Goal: Task Accomplishment & Management: Manage account settings

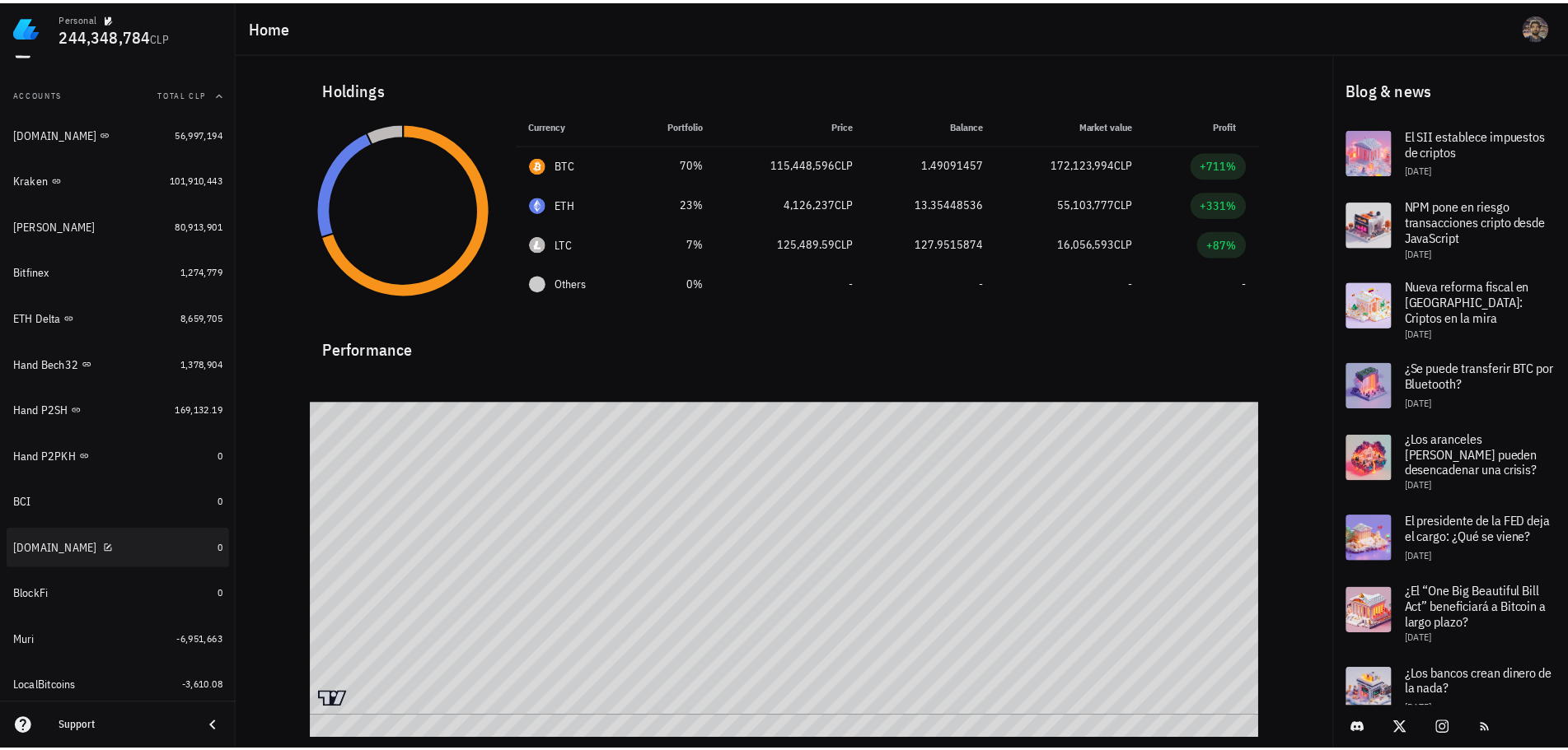
scroll to position [166, 0]
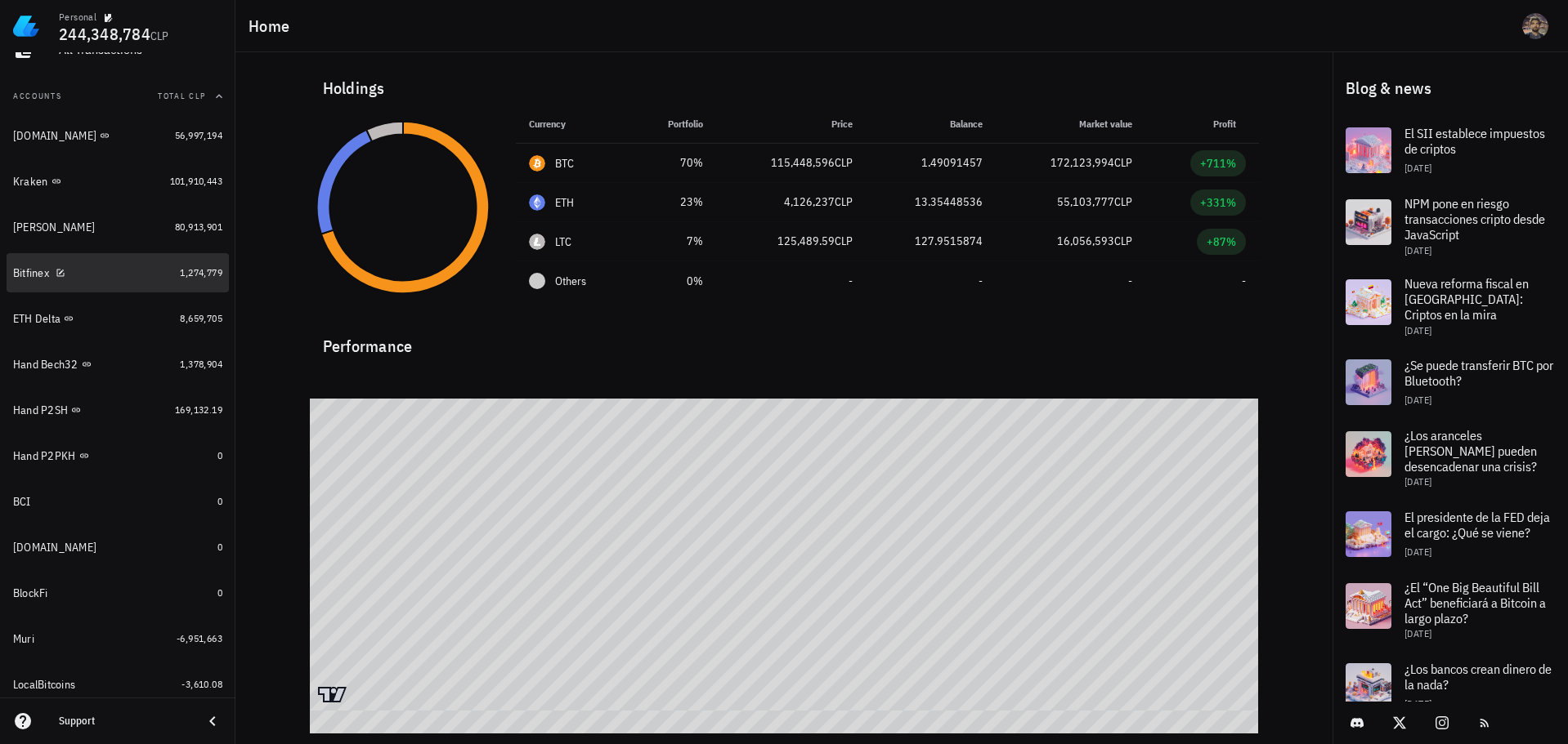
click at [121, 274] on div "Bitfinex" at bounding box center [93, 273] width 161 height 16
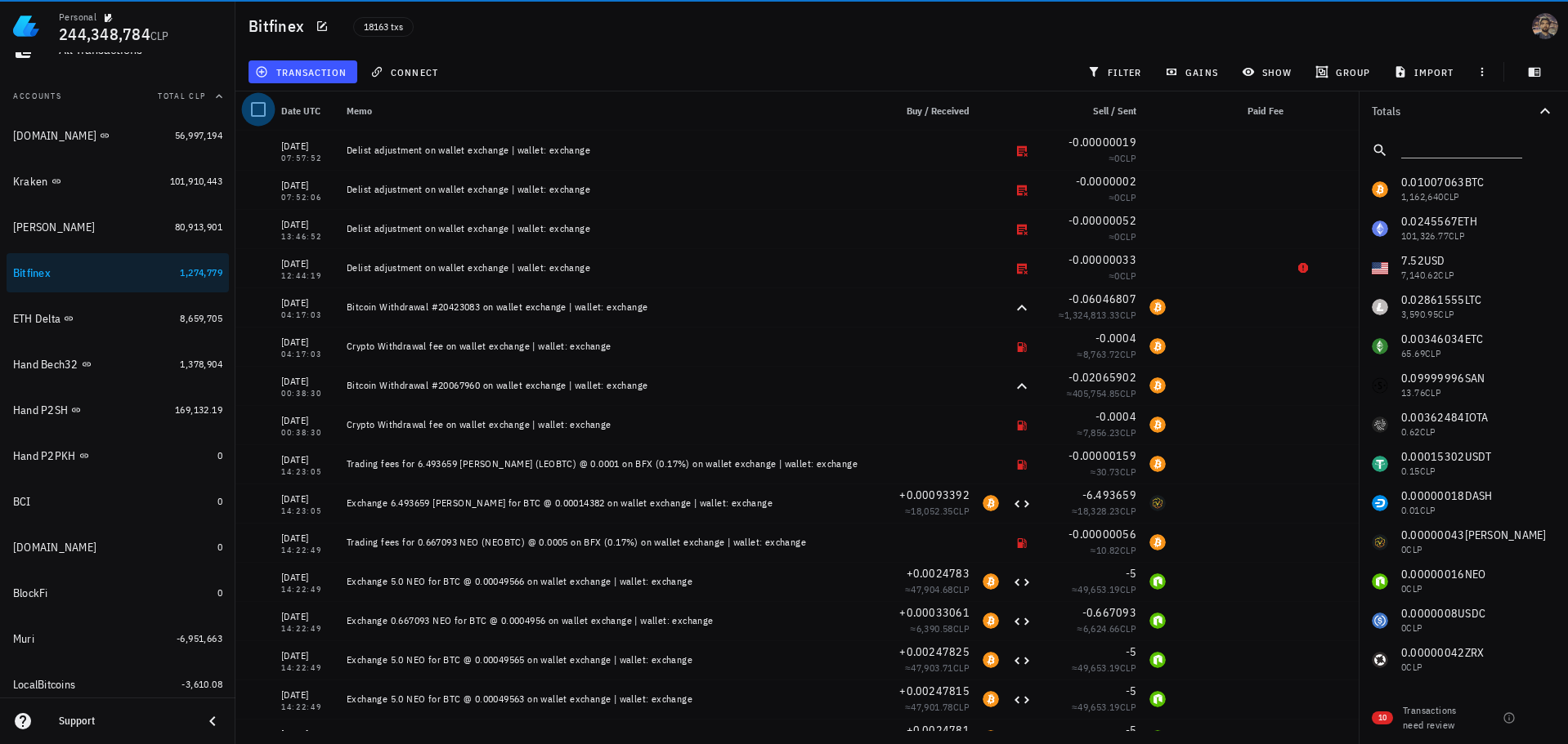
click at [259, 107] on div at bounding box center [258, 110] width 28 height 28
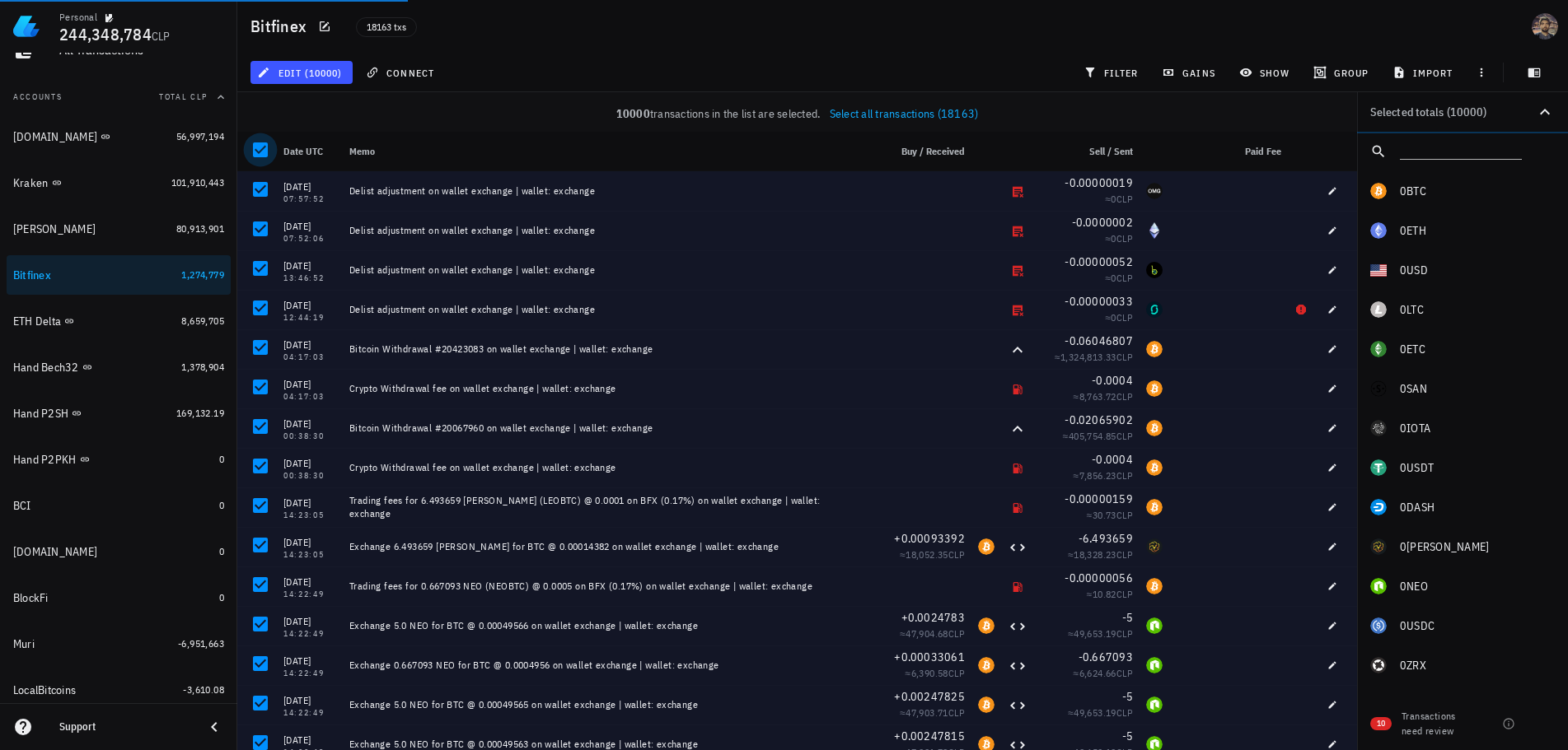
click at [258, 148] on div at bounding box center [260, 150] width 28 height 28
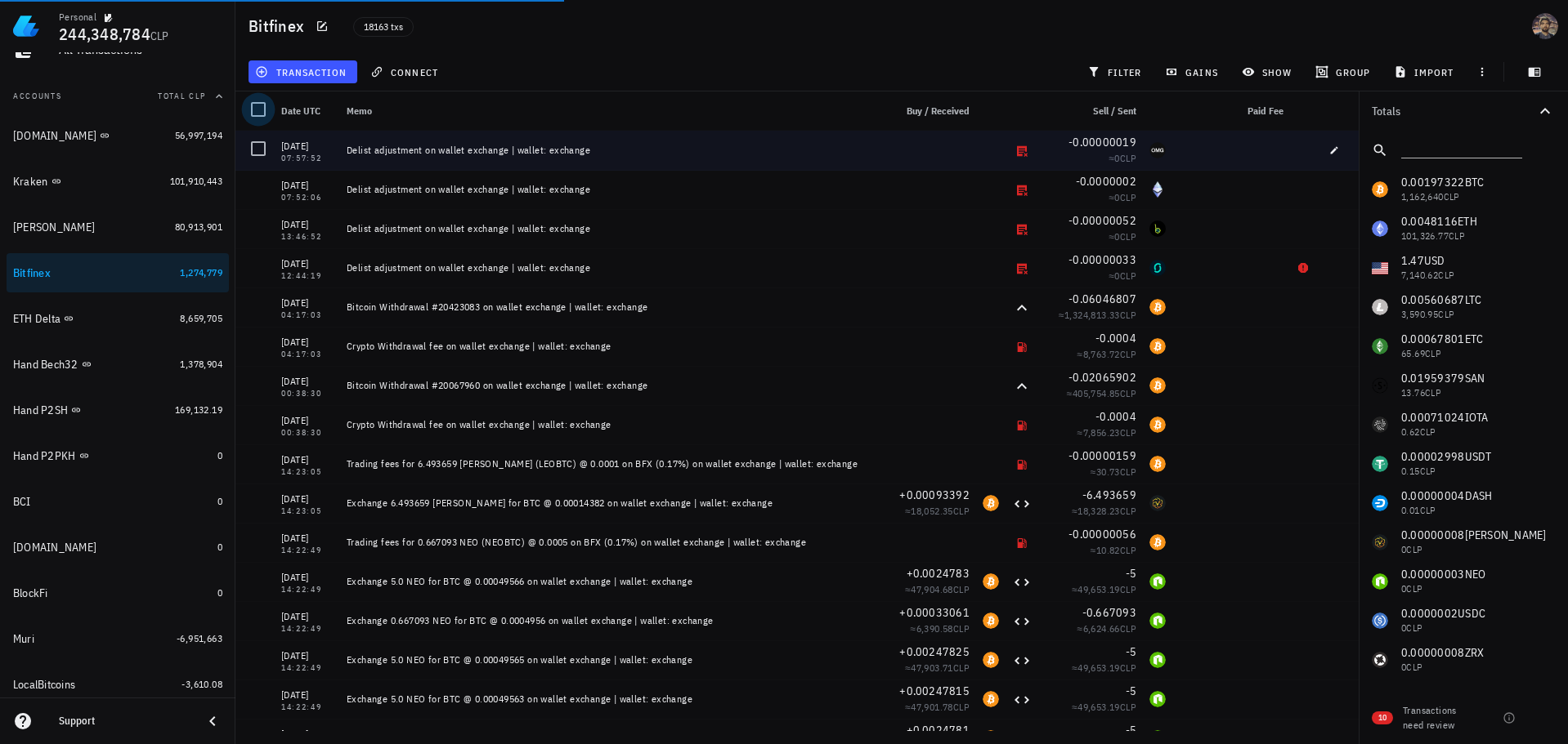
click at [256, 147] on div at bounding box center [258, 149] width 28 height 28
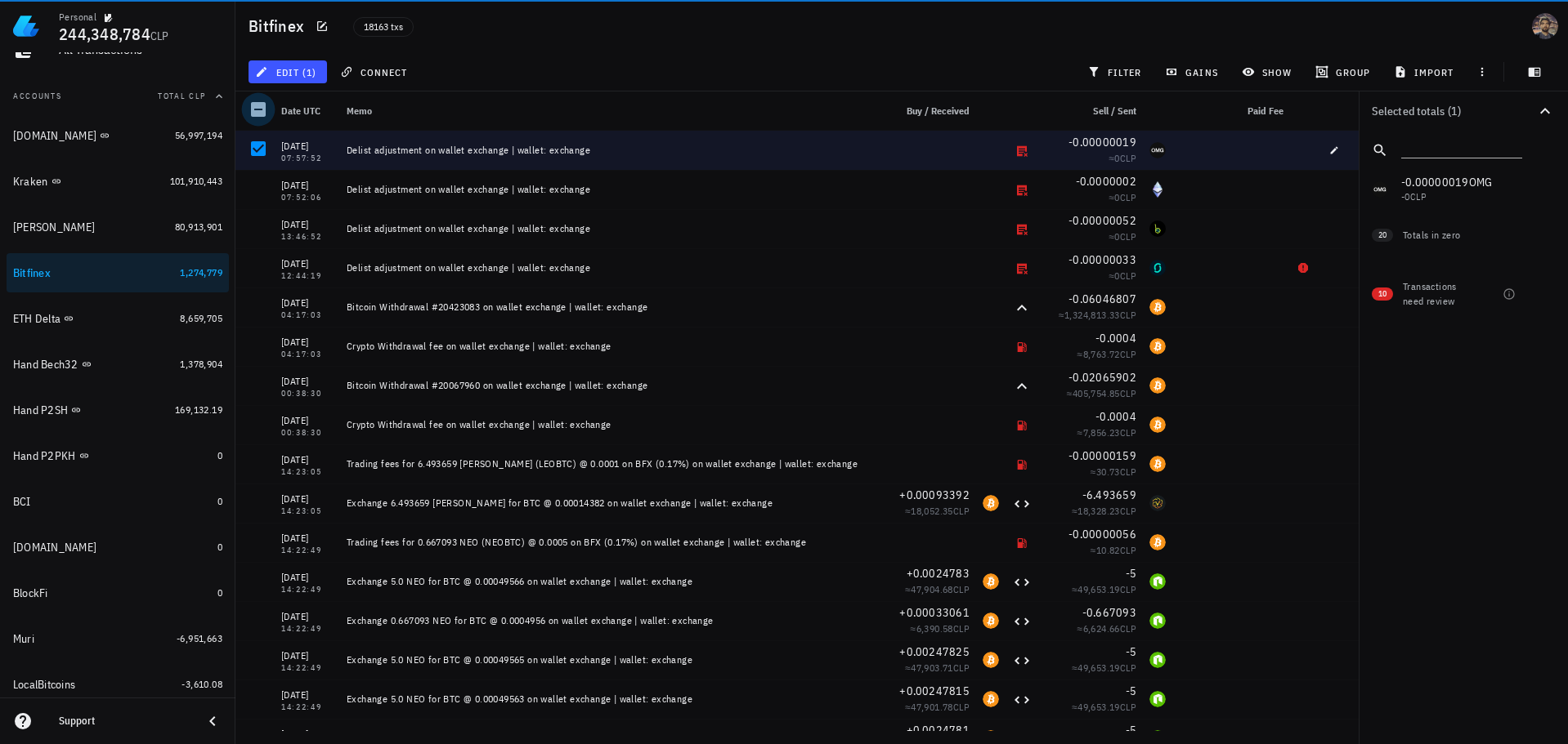
click at [257, 110] on div at bounding box center [258, 110] width 28 height 28
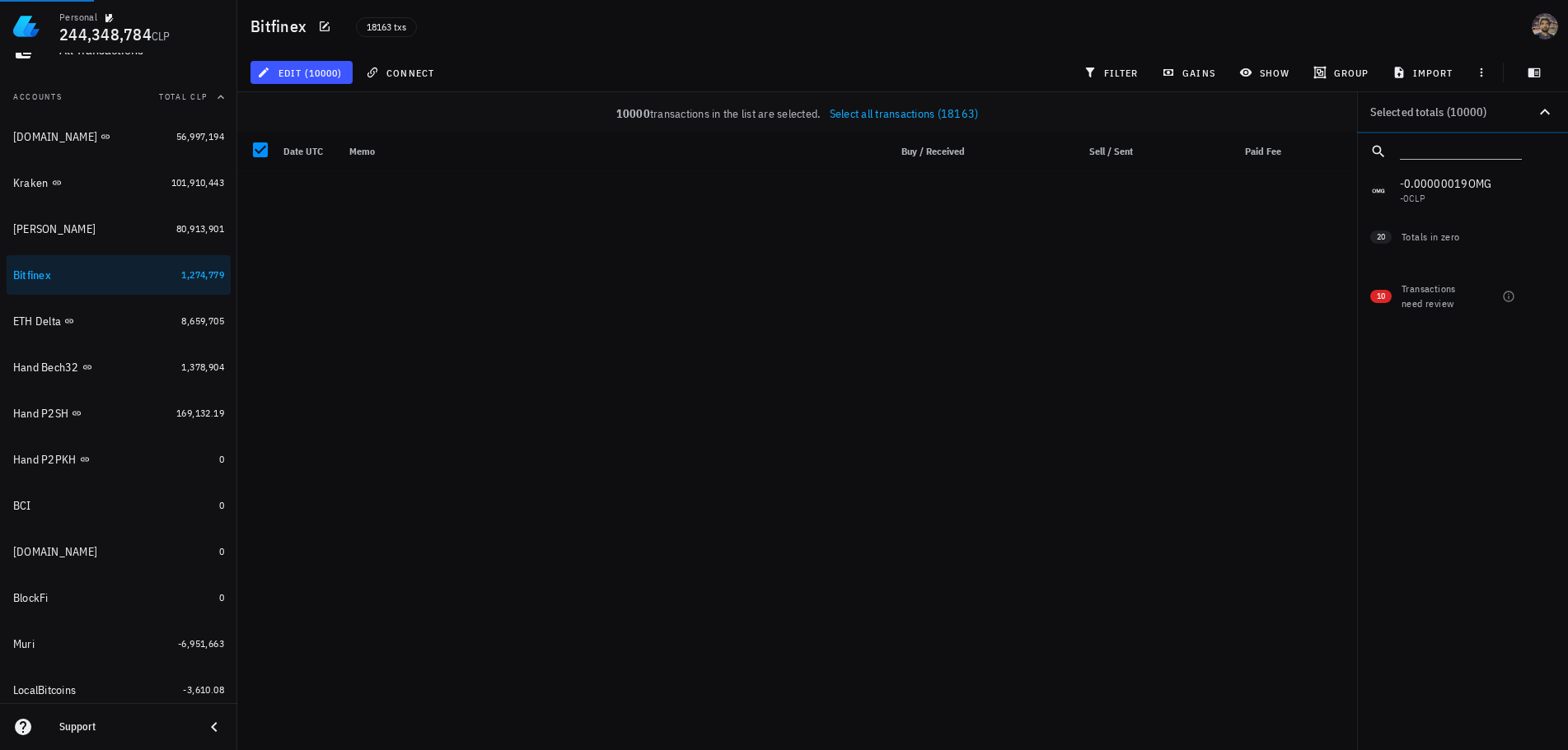
drag, startPoint x: 928, startPoint y: 382, endPoint x: 955, endPoint y: 577, distance: 196.9
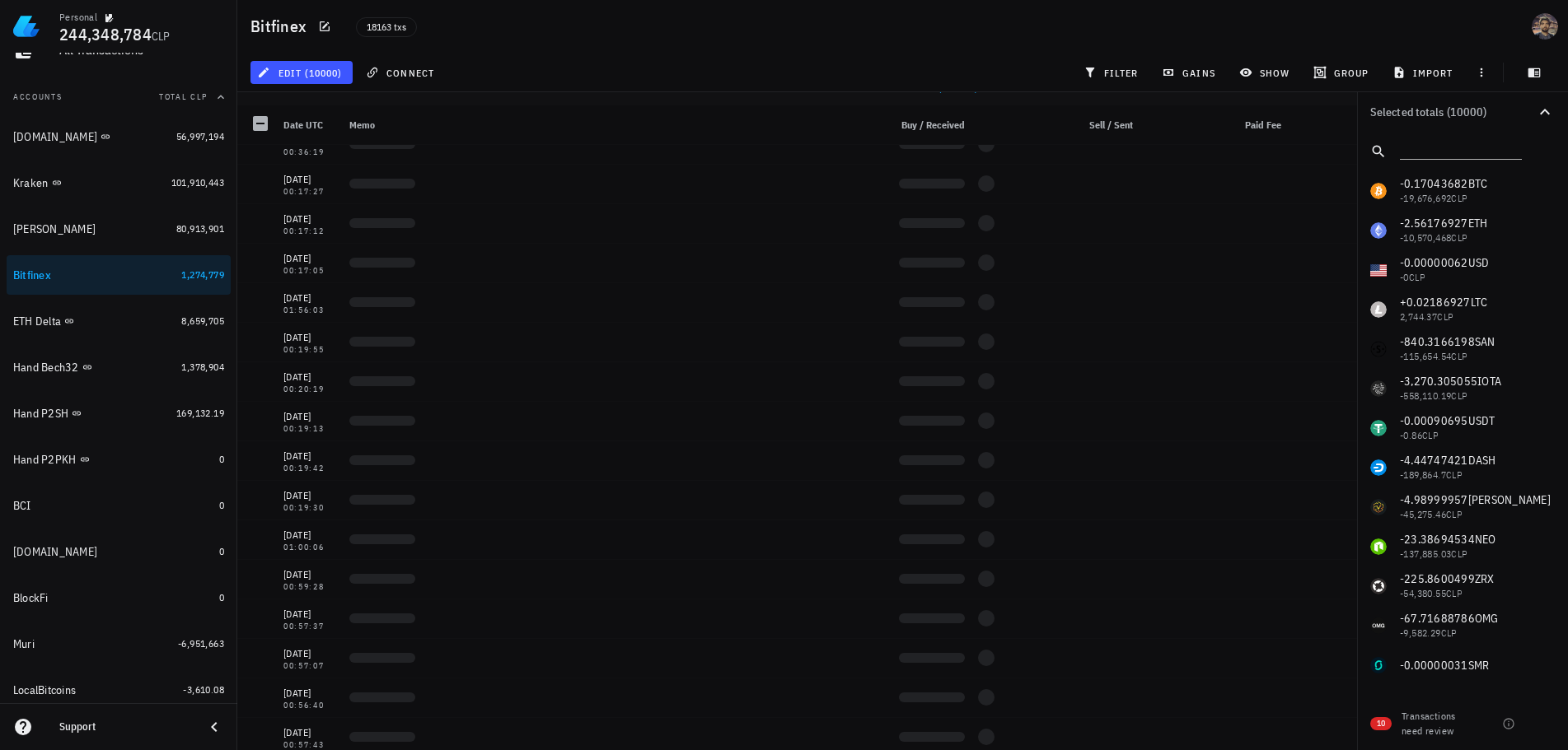
scroll to position [717440, 0]
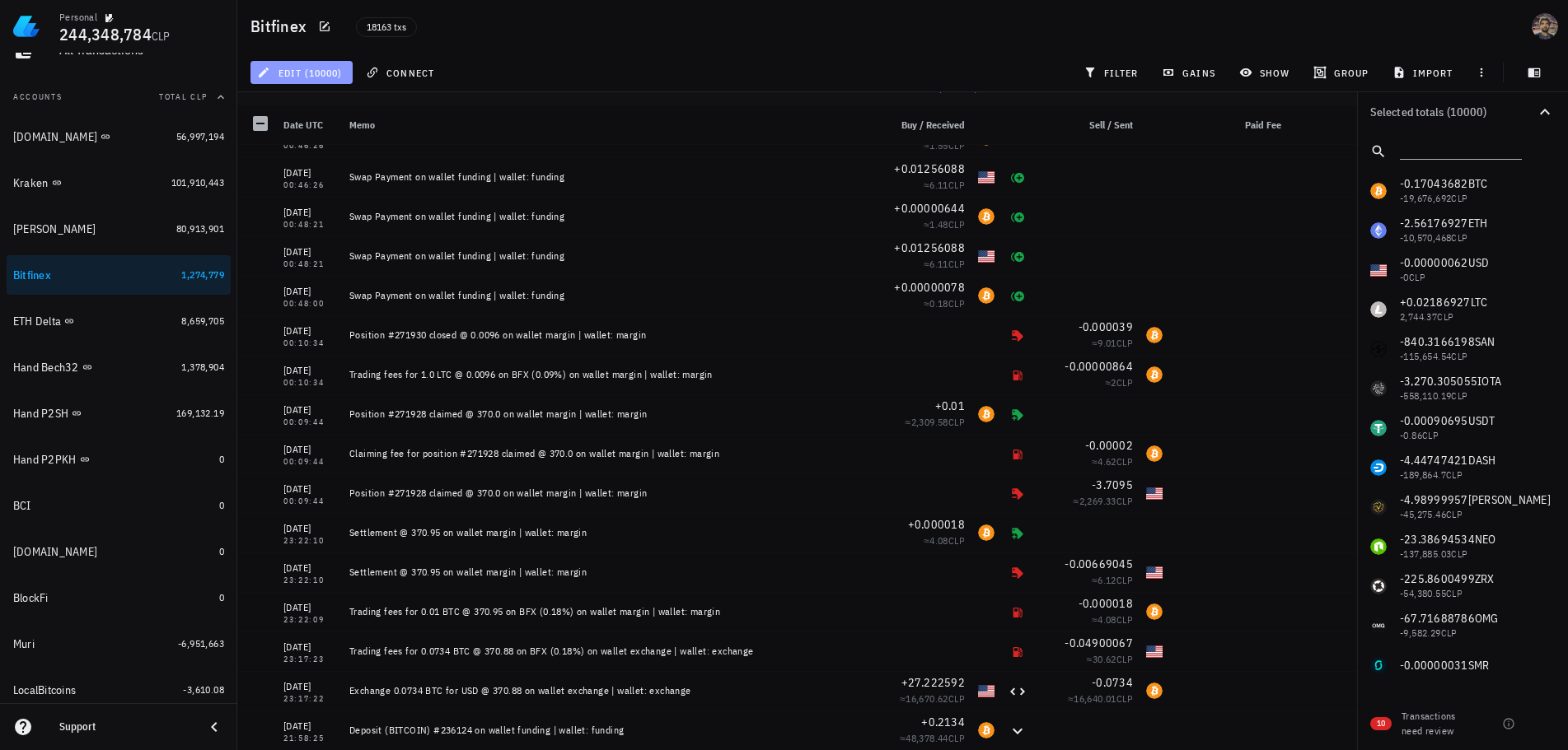
click at [278, 68] on span "edit (10000)" at bounding box center [301, 72] width 82 height 13
click at [639, 62] on div "edit (10000) connect filter gains show group import" at bounding box center [902, 72] width 1310 height 40
click at [257, 131] on div at bounding box center [260, 124] width 28 height 28
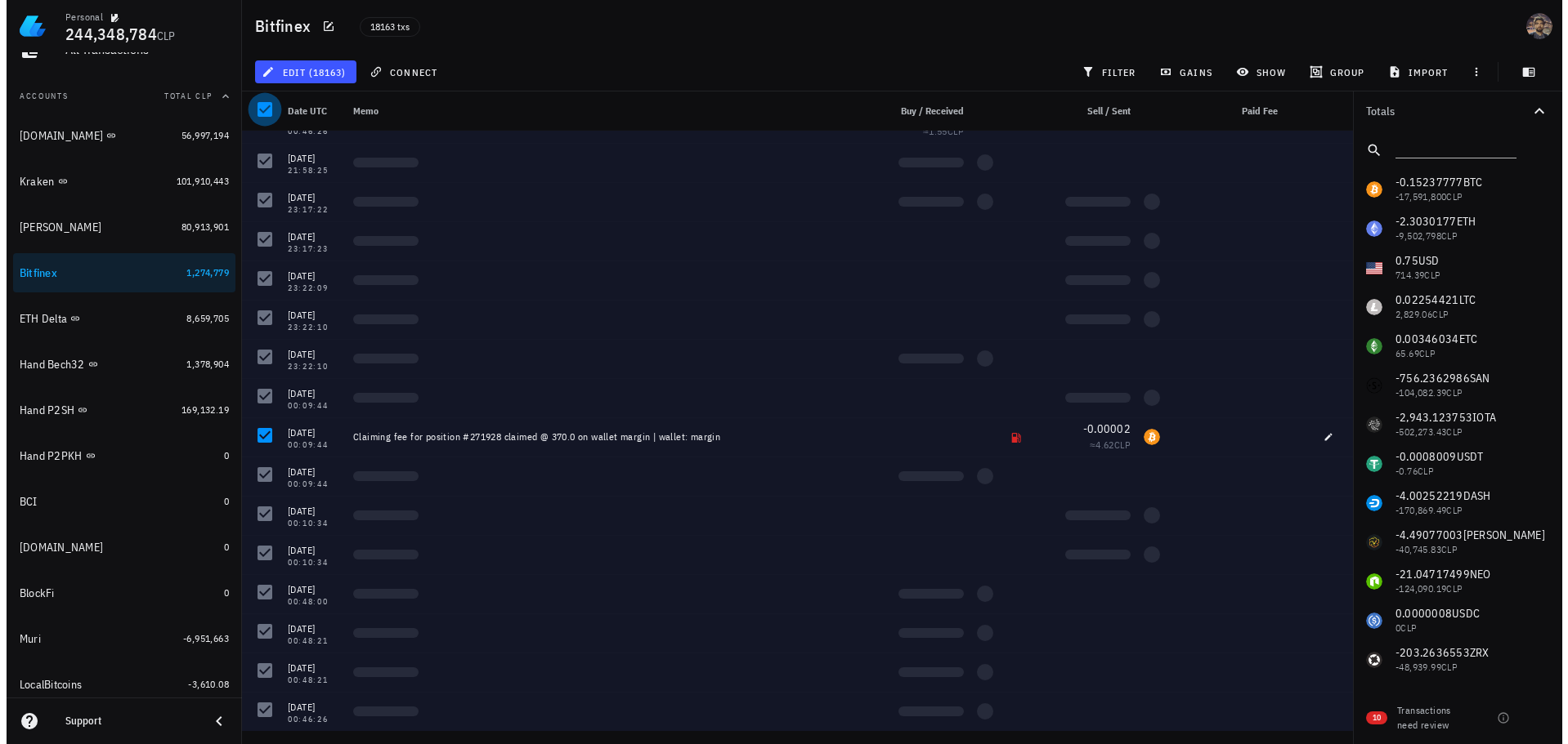
scroll to position [0, 0]
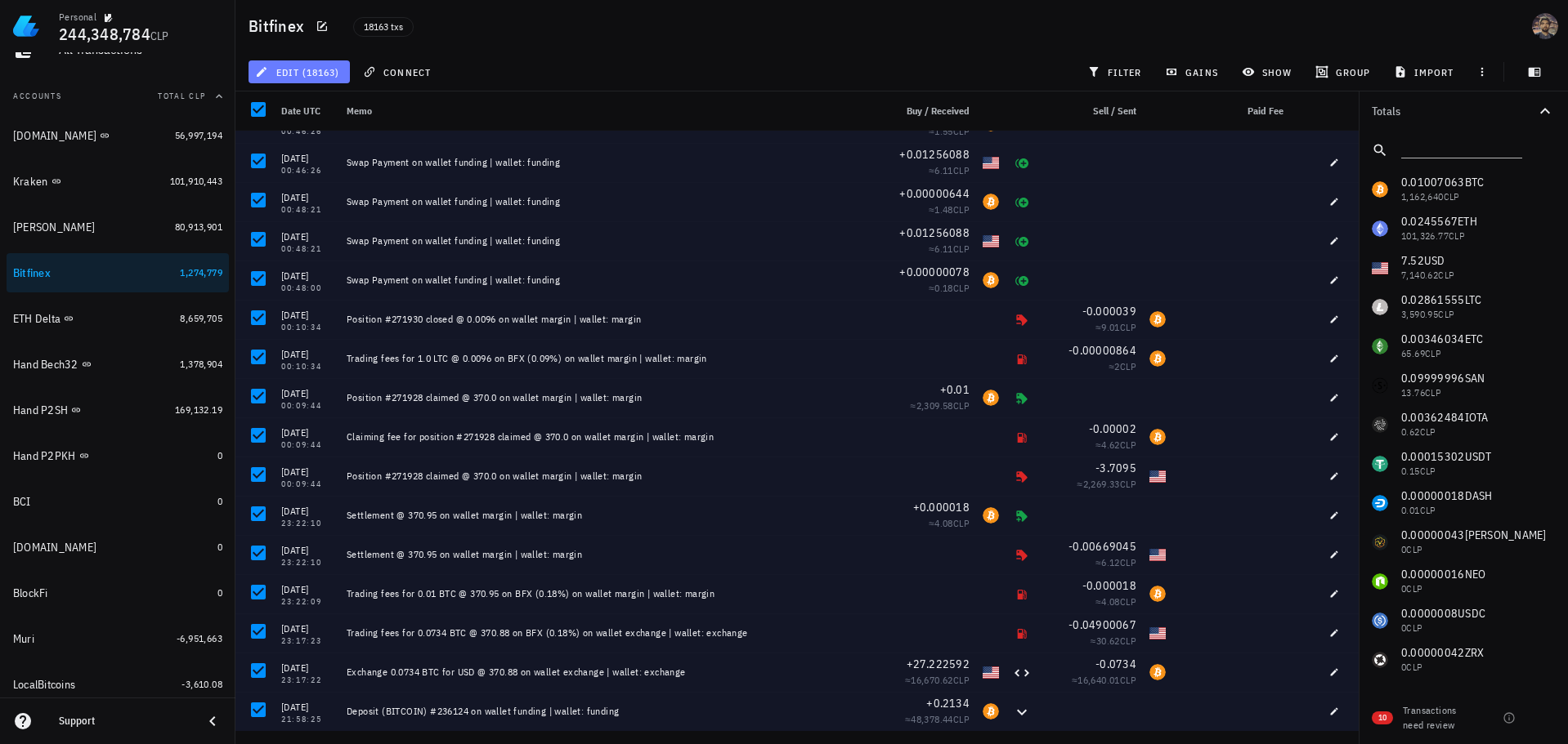
click at [279, 68] on span "edit (18163)" at bounding box center [298, 72] width 81 height 13
click at [305, 110] on div "Delete" at bounding box center [313, 109] width 51 height 13
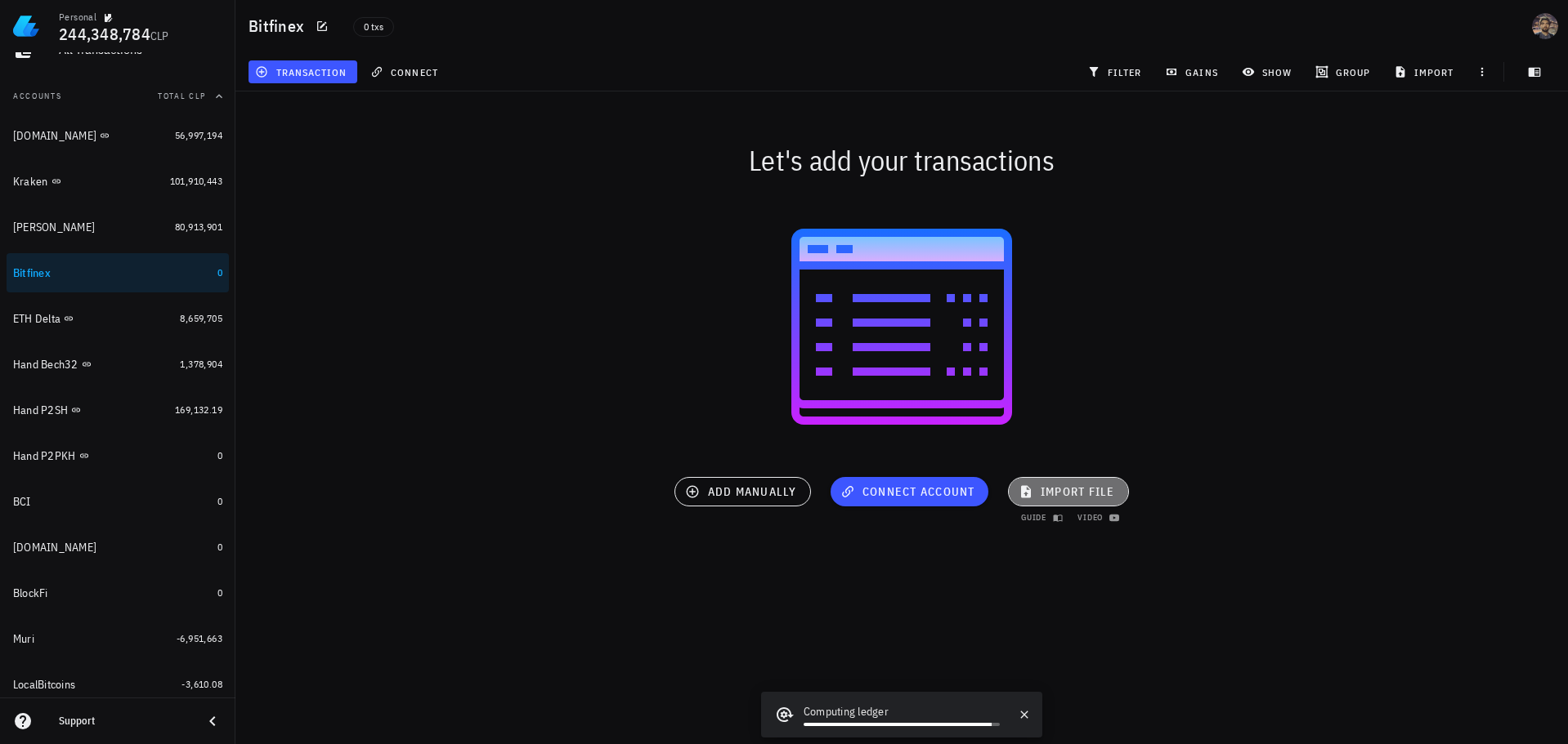
click at [1086, 493] on span "import file" at bounding box center [1068, 491] width 93 height 15
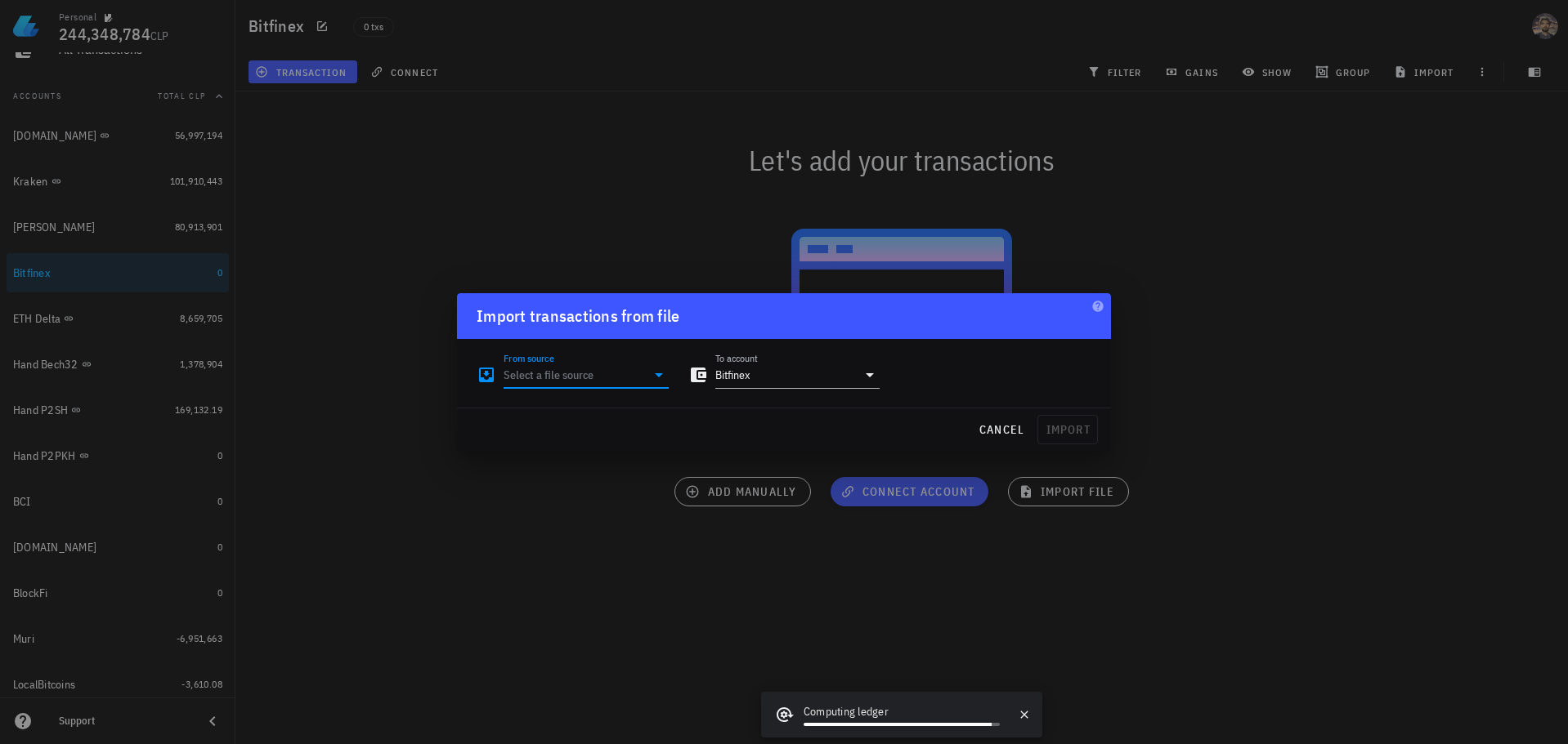
click at [629, 382] on input "From source" at bounding box center [574, 375] width 142 height 26
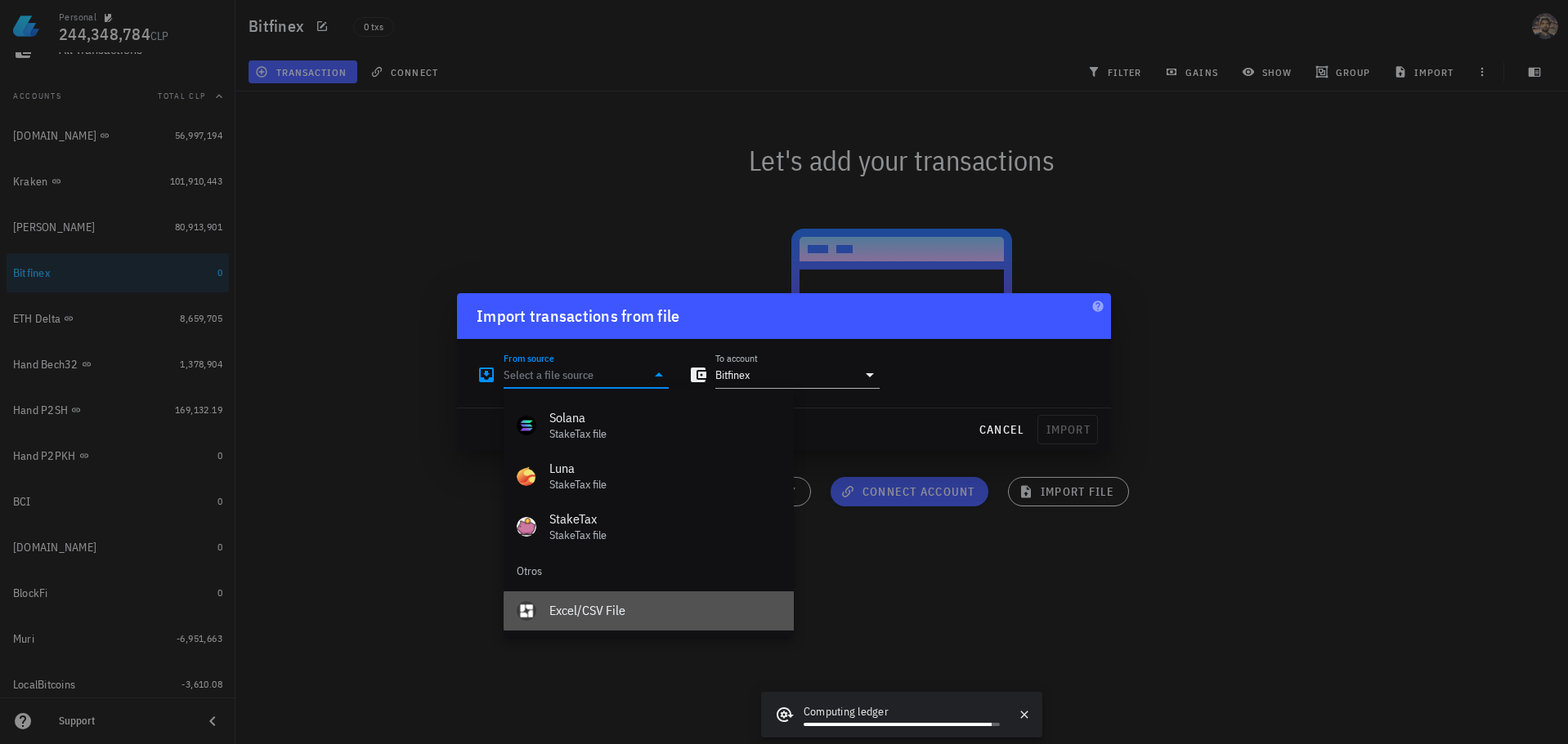
click at [589, 608] on div "Excel/CSV File" at bounding box center [664, 611] width 231 height 16
type input "Excel/CSV File"
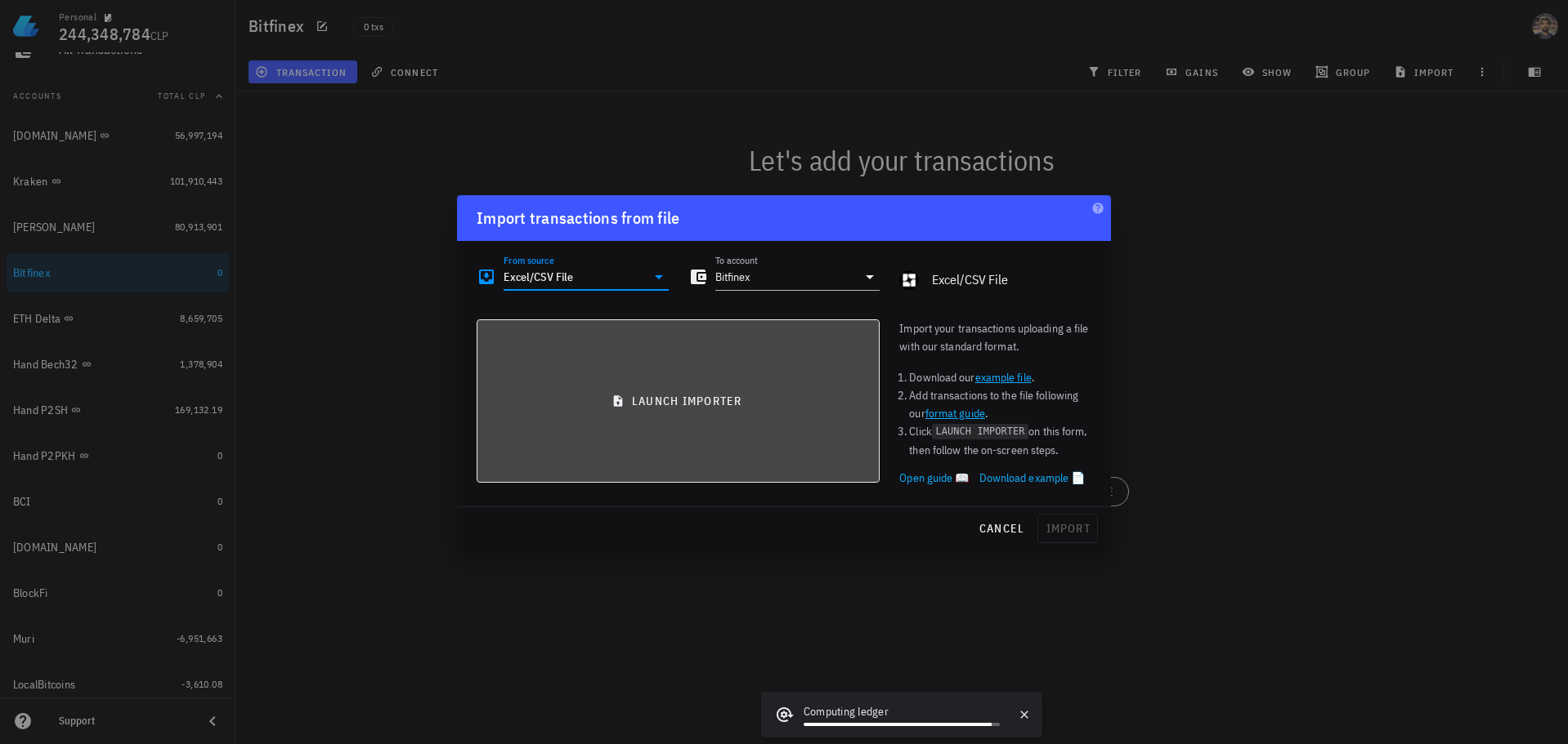
click at [668, 395] on span "launch importer" at bounding box center [678, 400] width 375 height 15
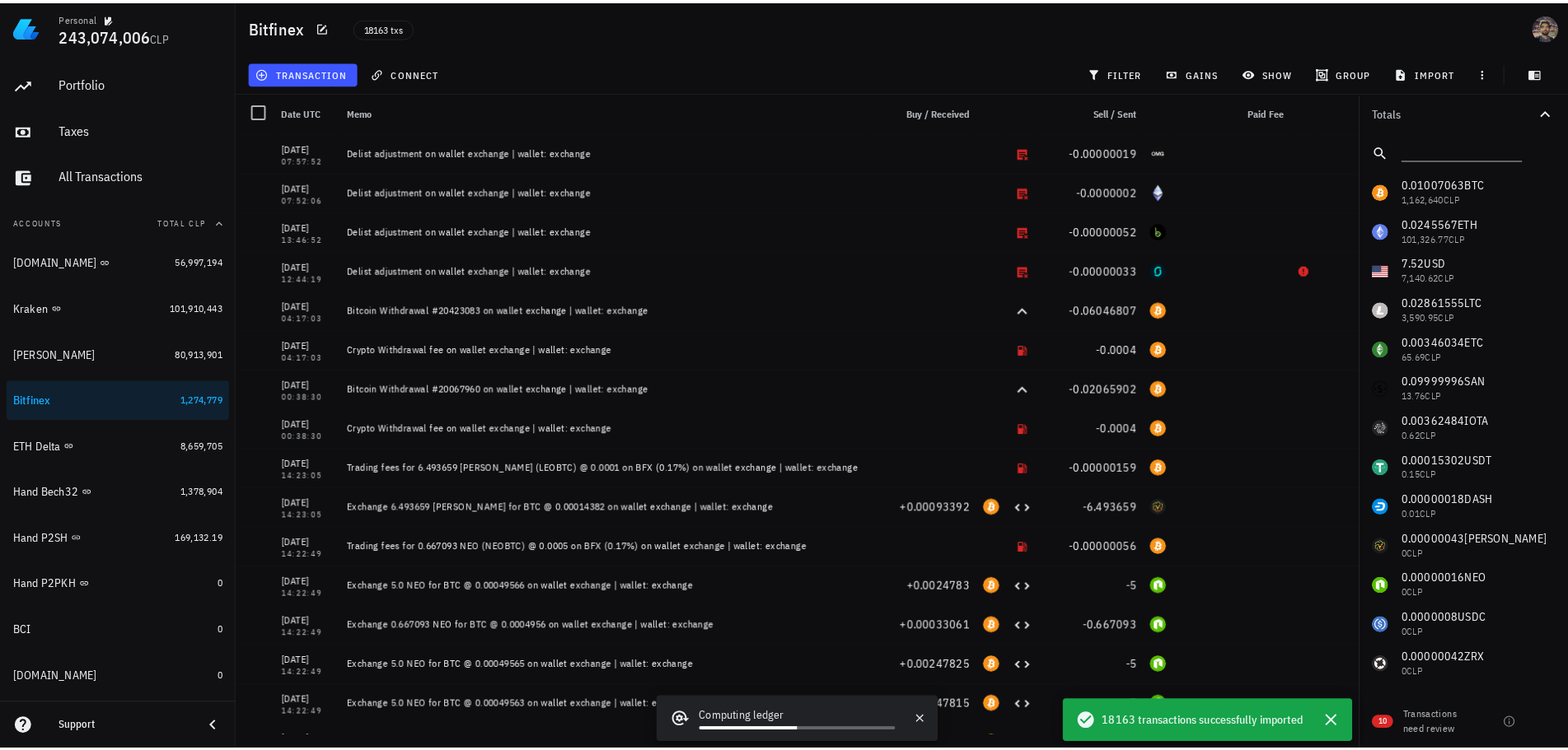
scroll to position [0, 0]
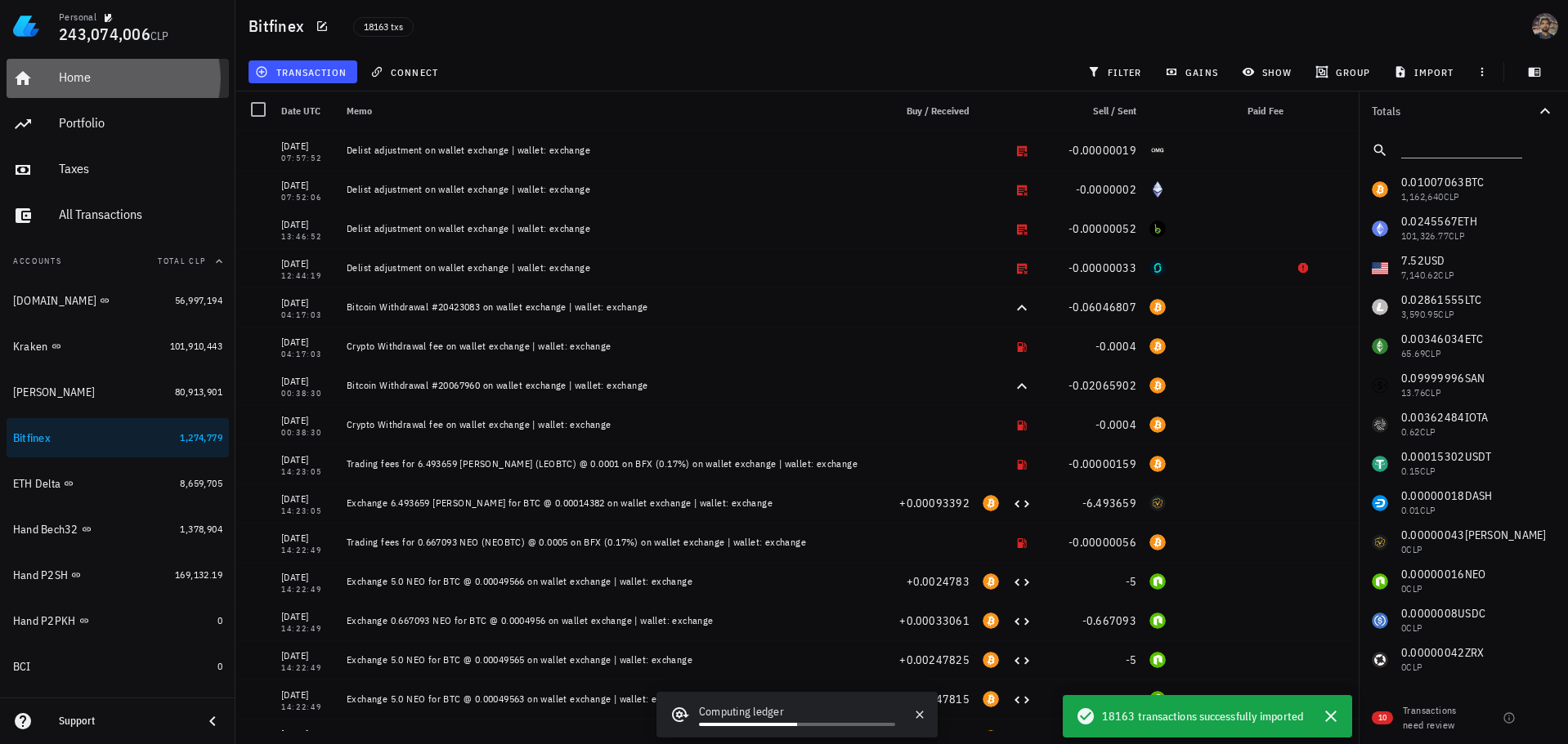
click at [98, 84] on div "Home" at bounding box center [140, 78] width 163 height 16
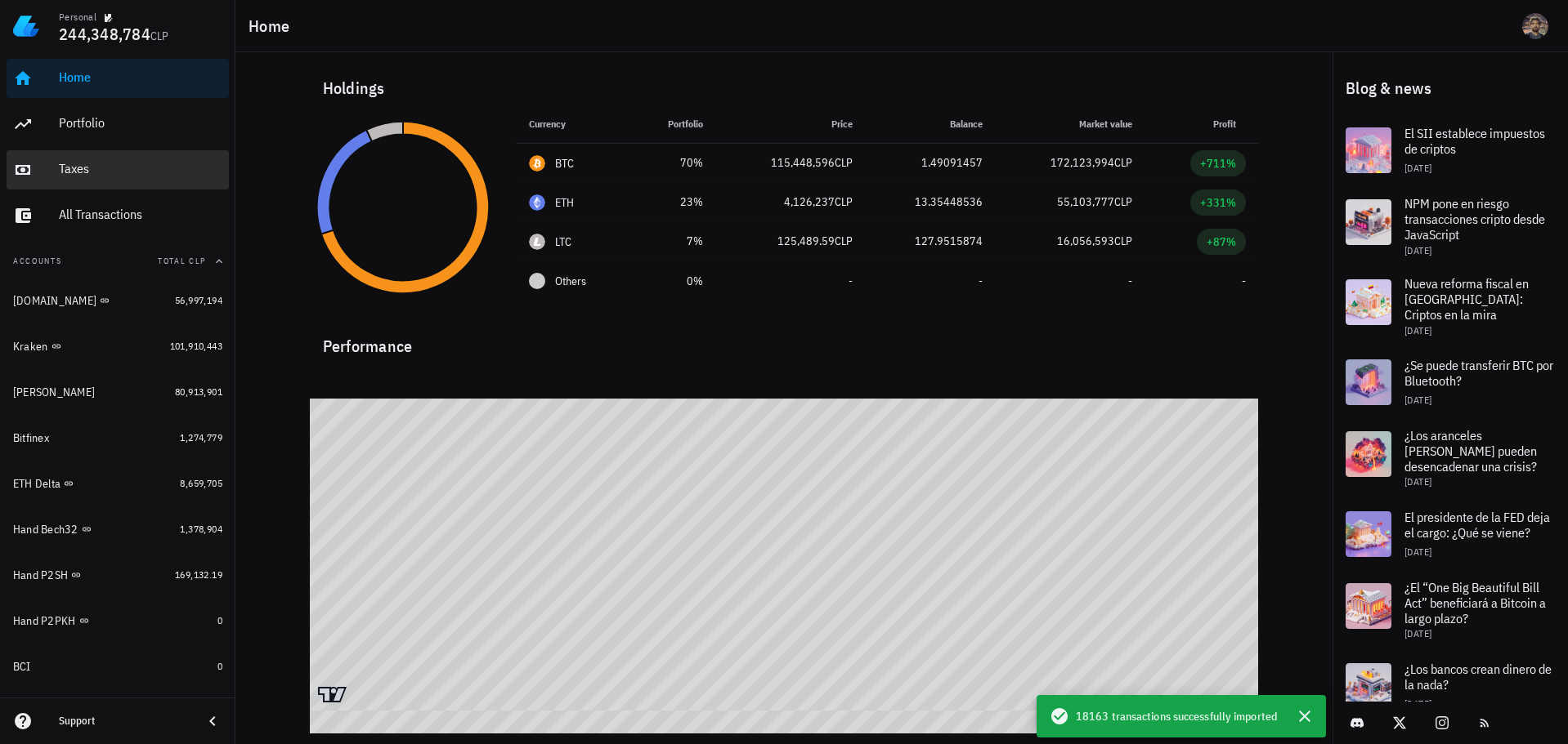
click at [86, 165] on div "Taxes" at bounding box center [140, 169] width 163 height 16
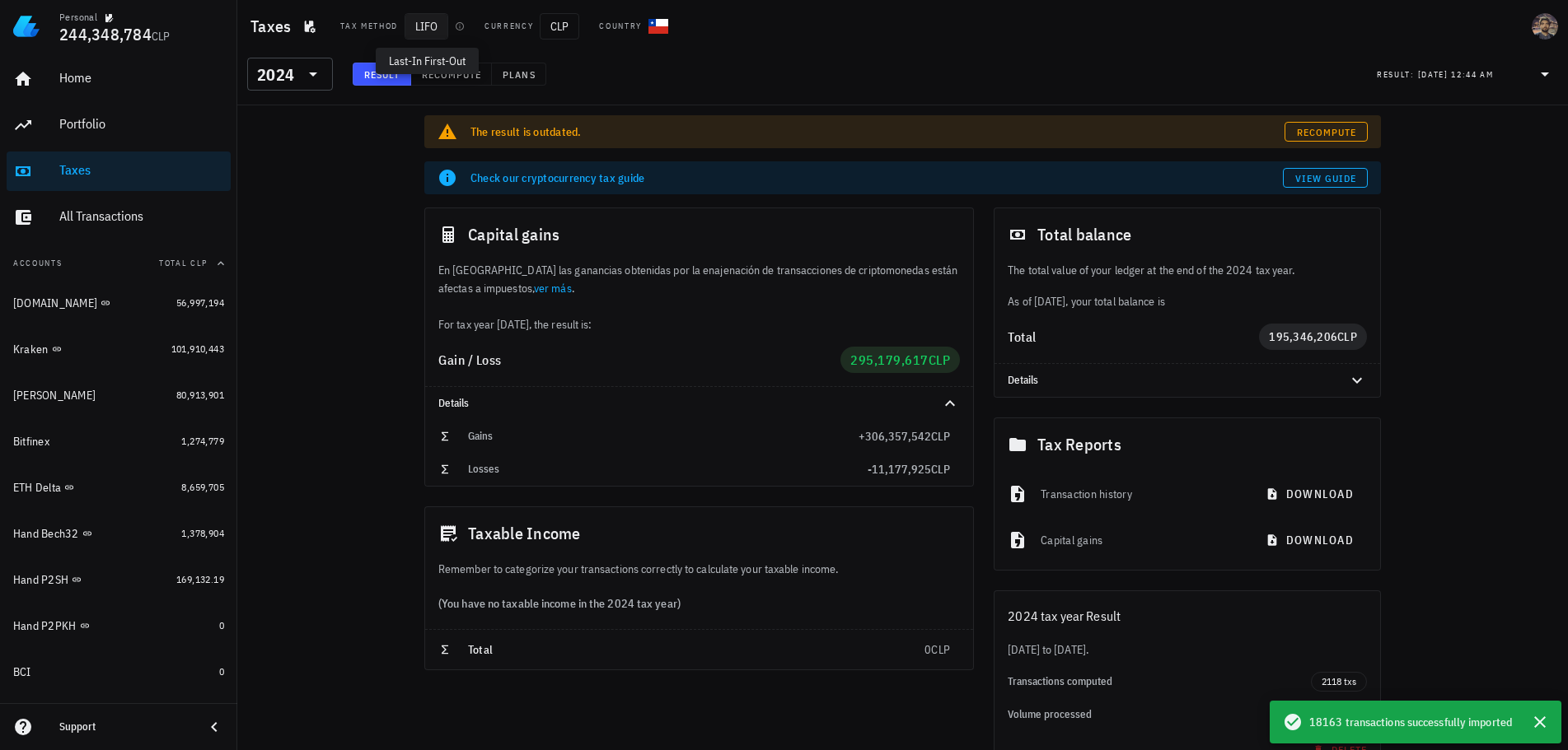
click at [412, 18] on span "LIFO" at bounding box center [427, 26] width 44 height 26
click at [312, 25] on icon "button" at bounding box center [310, 26] width 11 height 12
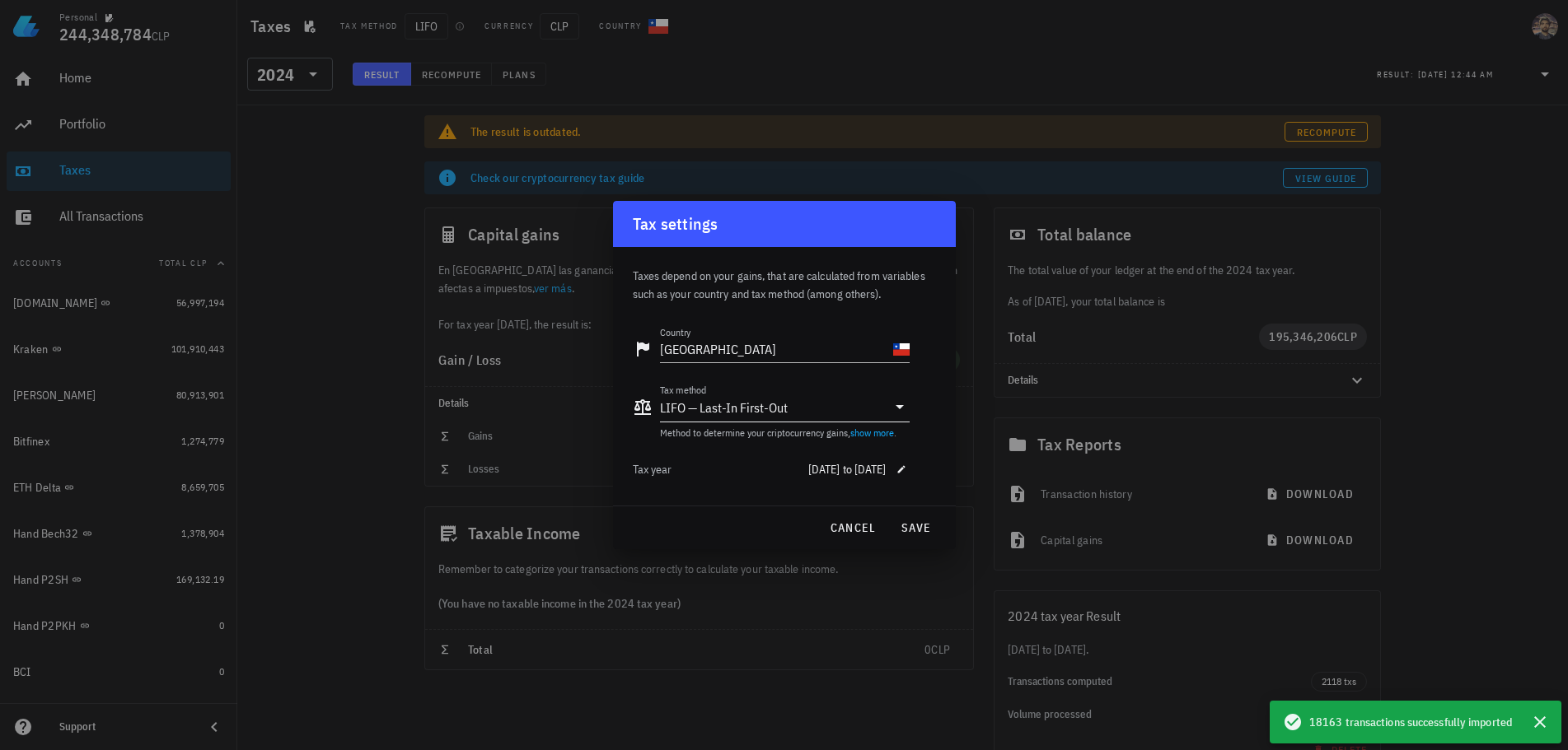
click at [746, 408] on div "LIFO — Last-In First-Out" at bounding box center [723, 407] width 128 height 17
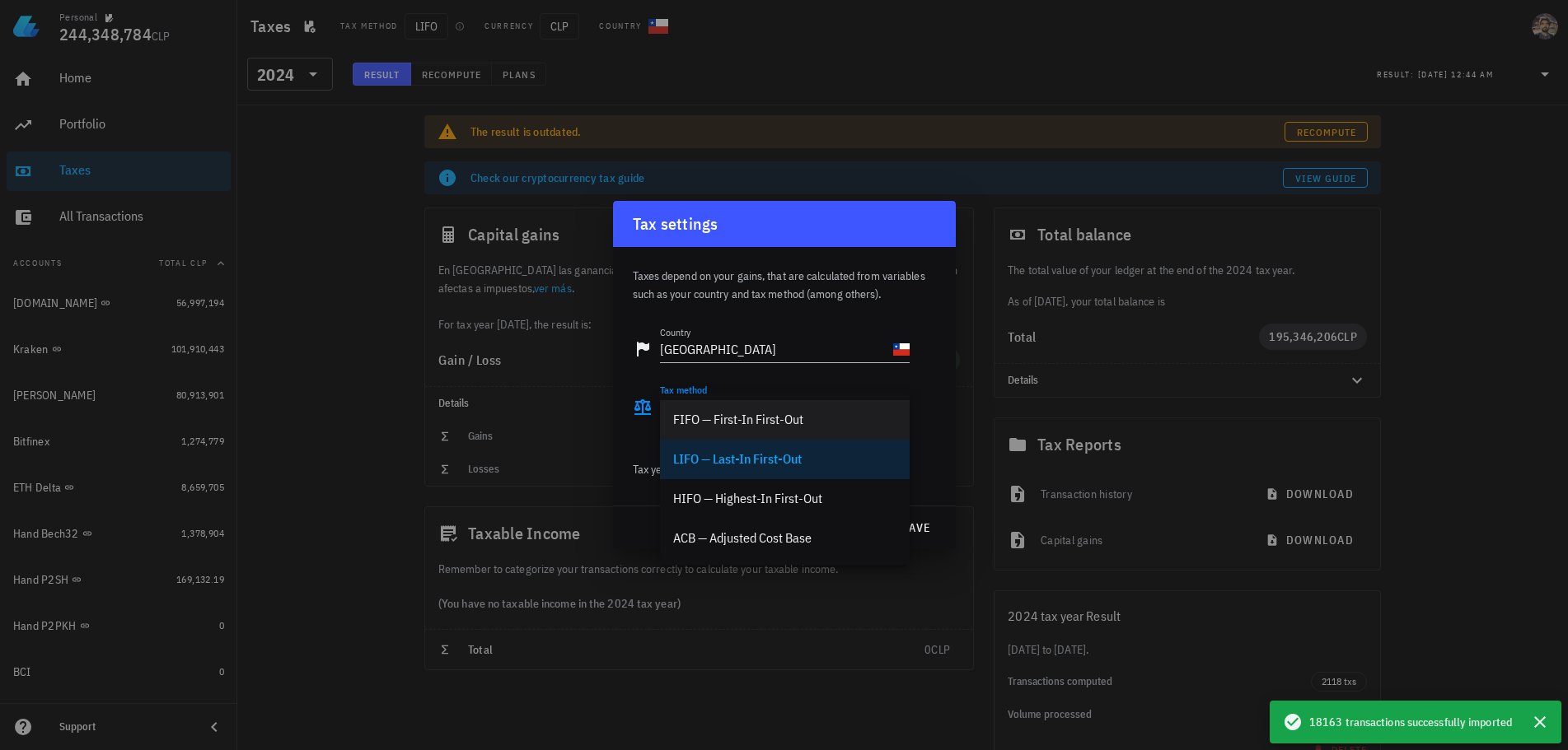
click at [745, 408] on div "FIFO — First-In First-Out" at bounding box center [784, 419] width 223 height 35
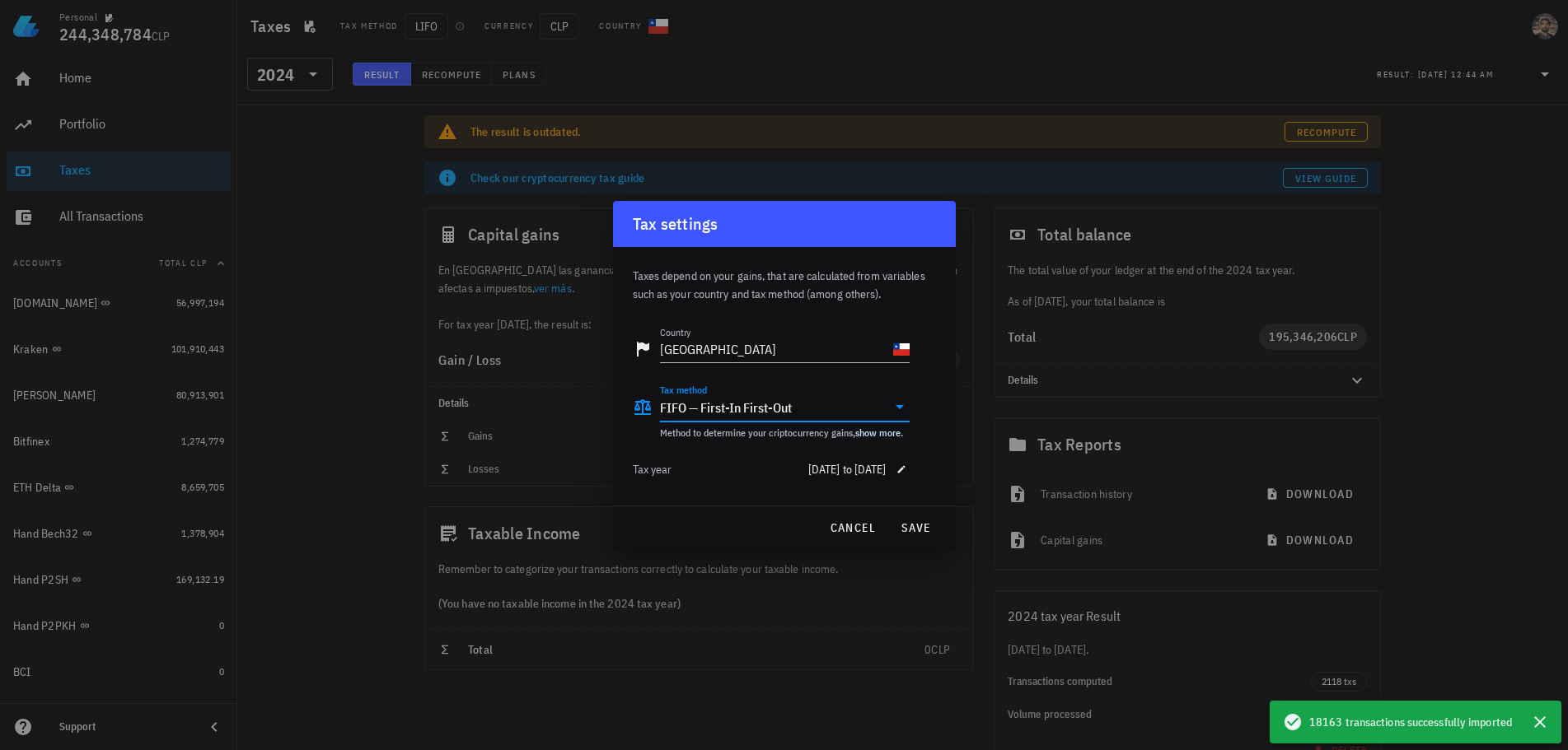
click at [729, 407] on div "FIFO — First-In First-Out" at bounding box center [726, 407] width 132 height 17
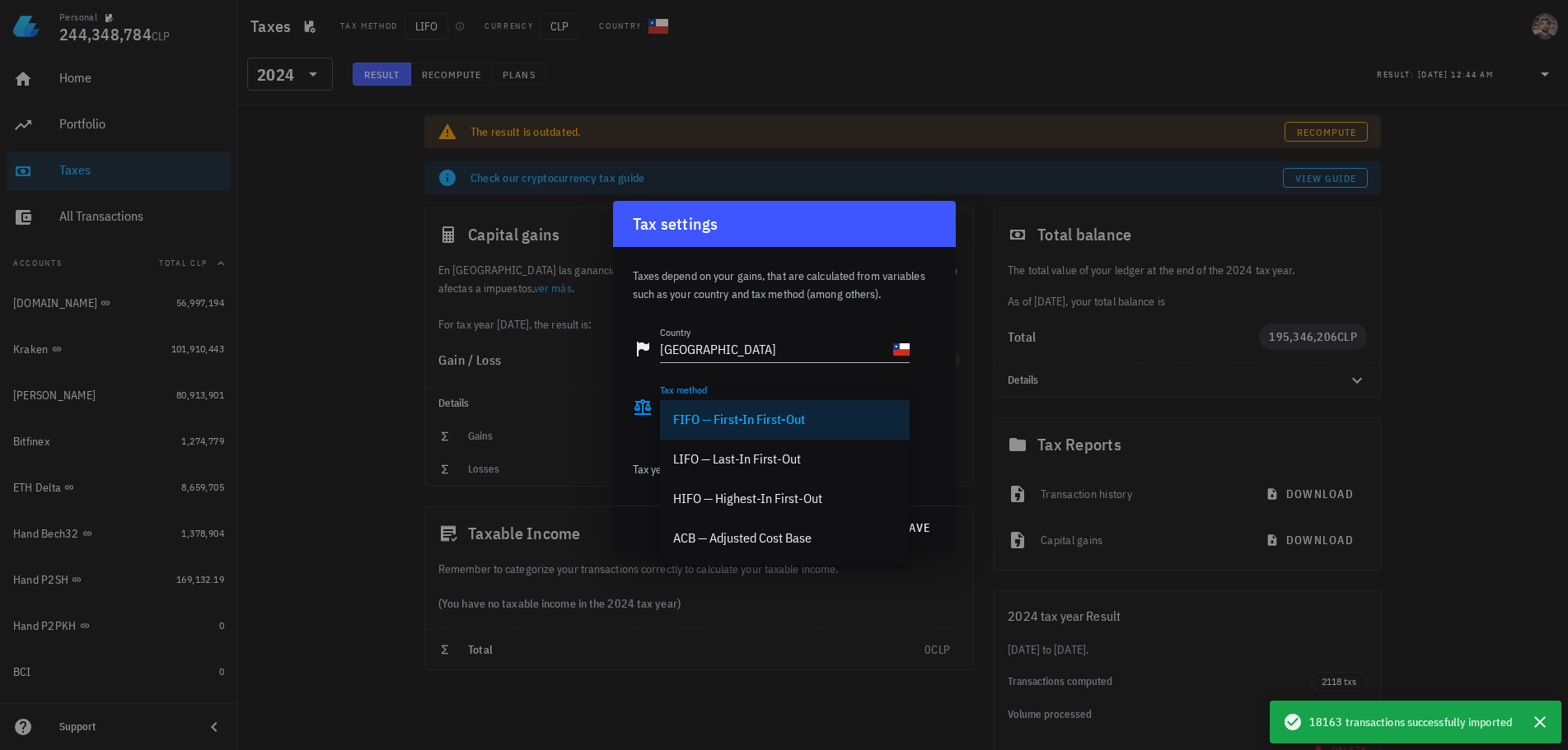
click at [724, 294] on div "Taxes depend on your gains, that are calculated from variables such as your cou…" at bounding box center [784, 280] width 303 height 66
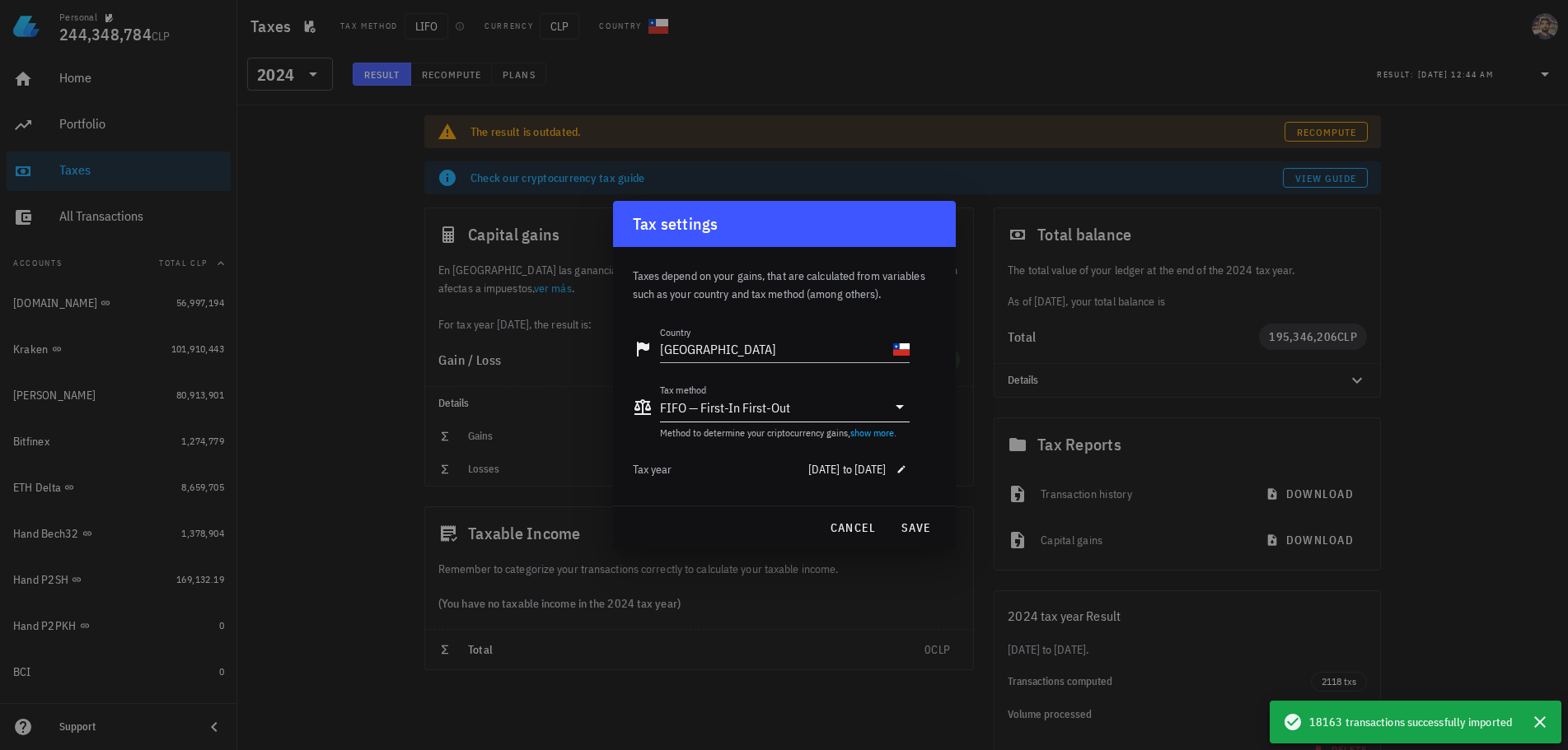
click at [743, 410] on div "FIFO — First-In First-Out" at bounding box center [725, 407] width 130 height 17
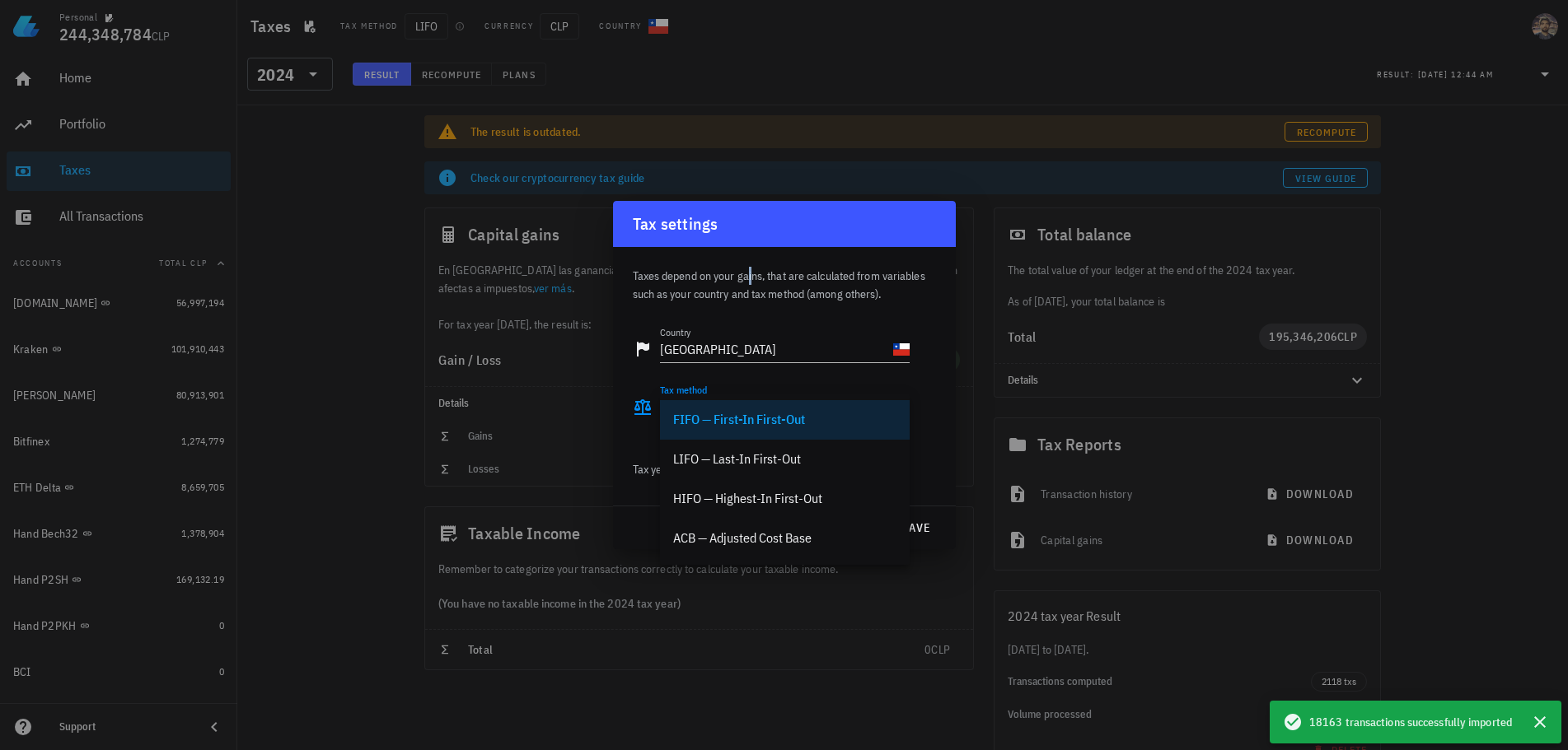
click at [718, 266] on div "Taxes depend on your gains, that are calculated from variables such as your cou…" at bounding box center [784, 280] width 303 height 66
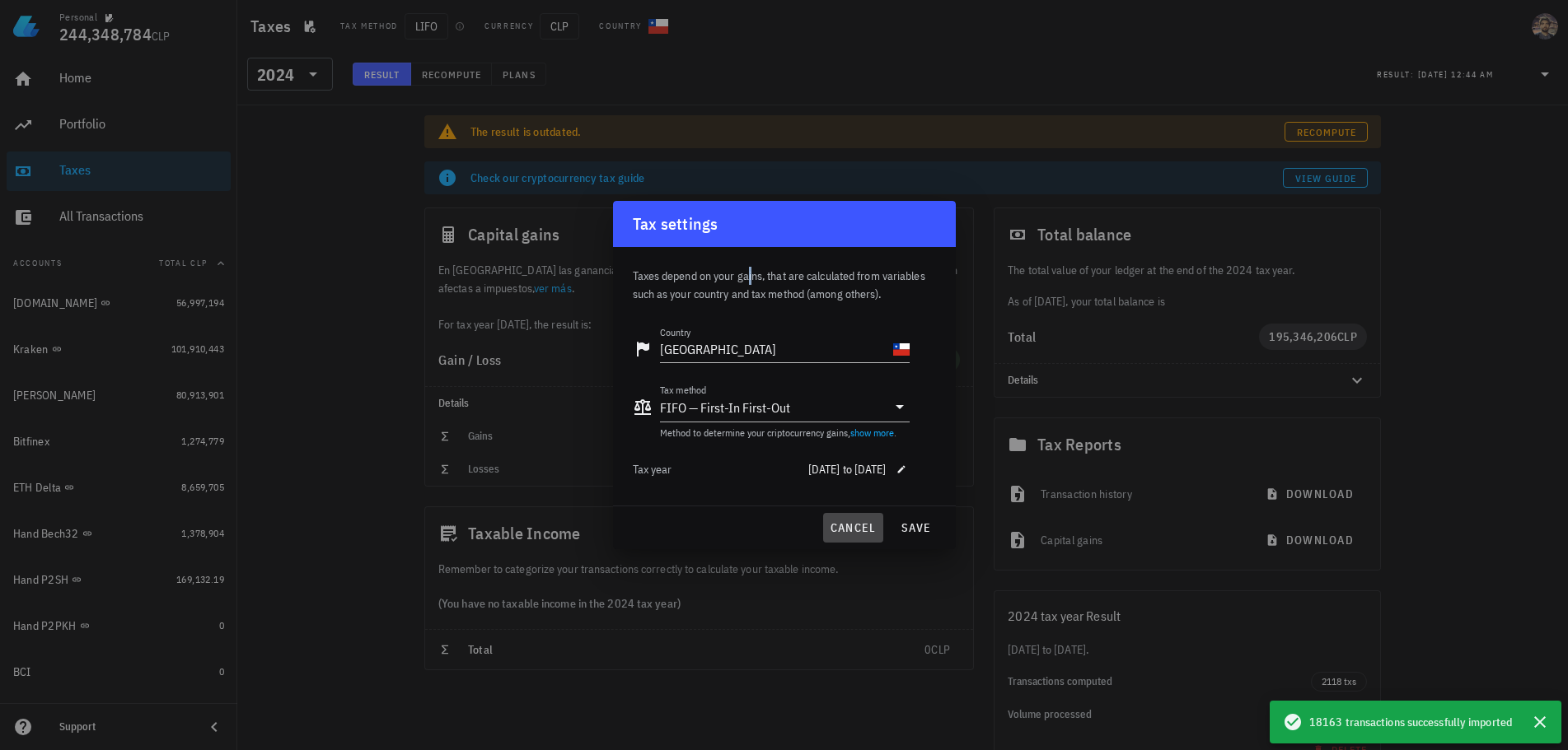
click at [846, 531] on span "cancel" at bounding box center [852, 528] width 47 height 15
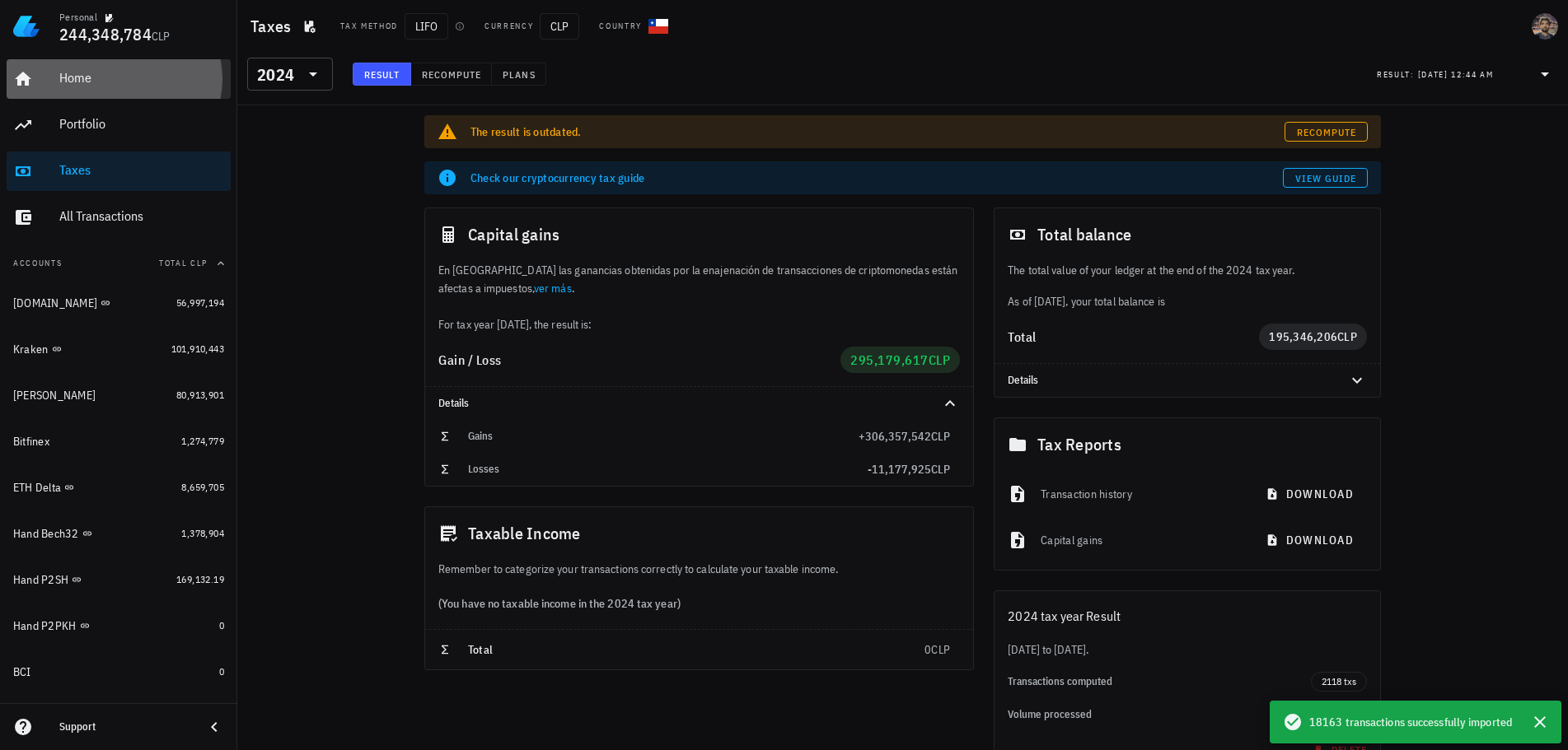
click at [123, 86] on div "Home" at bounding box center [141, 78] width 164 height 37
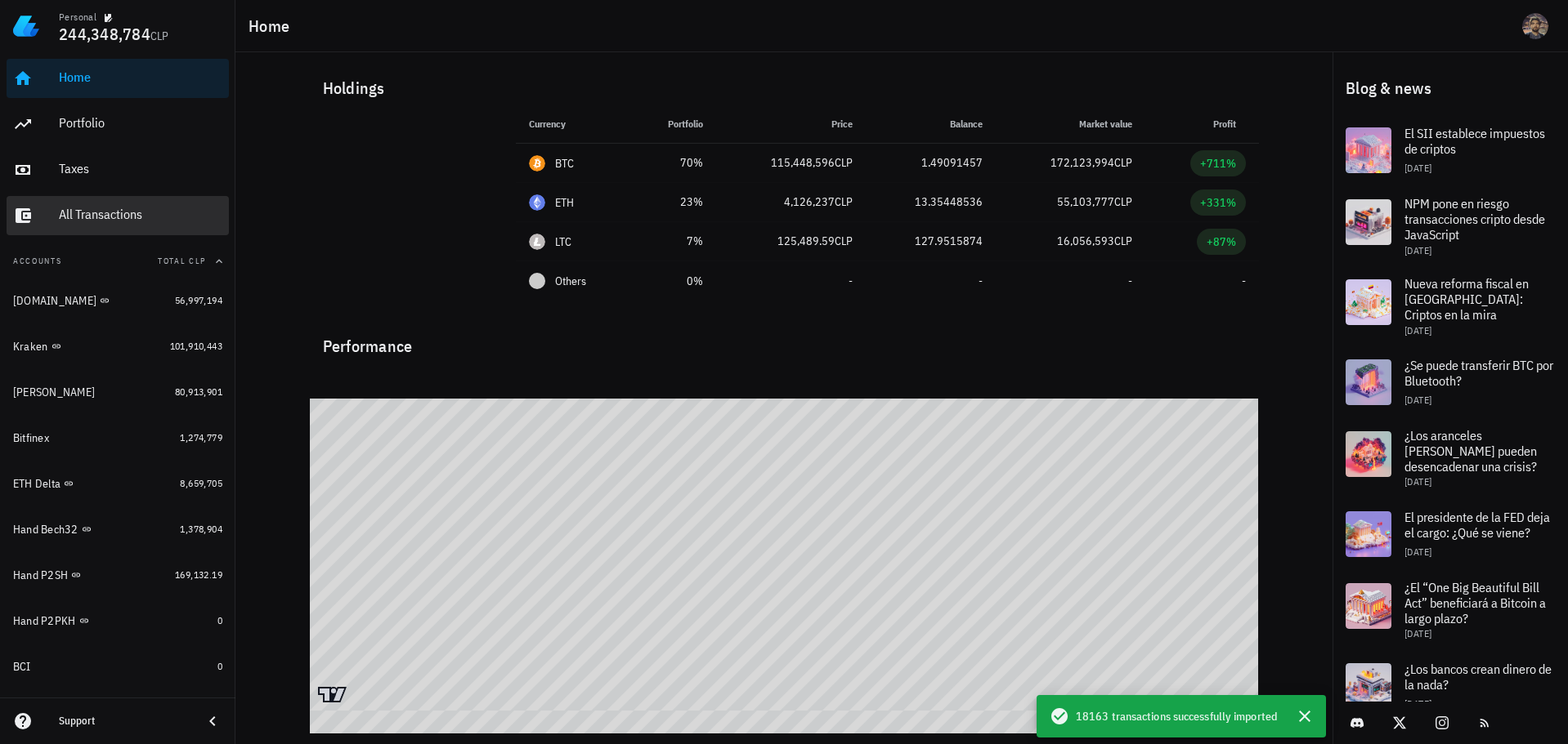
drag, startPoint x: 111, startPoint y: 222, endPoint x: 264, endPoint y: 241, distance: 154.2
click at [111, 222] on div "All Transactions" at bounding box center [140, 215] width 163 height 16
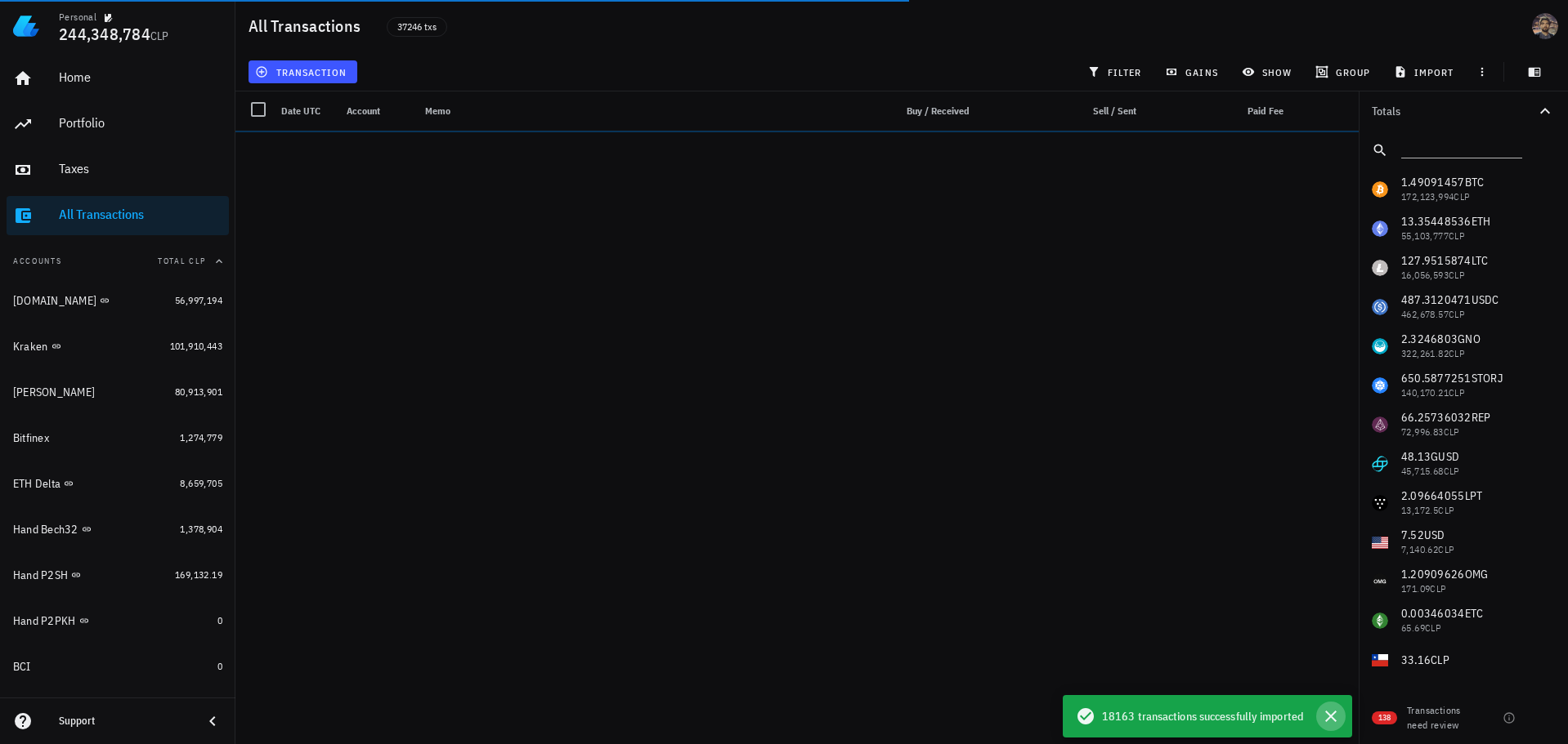
click at [1336, 721] on icon "button" at bounding box center [1330, 716] width 11 height 11
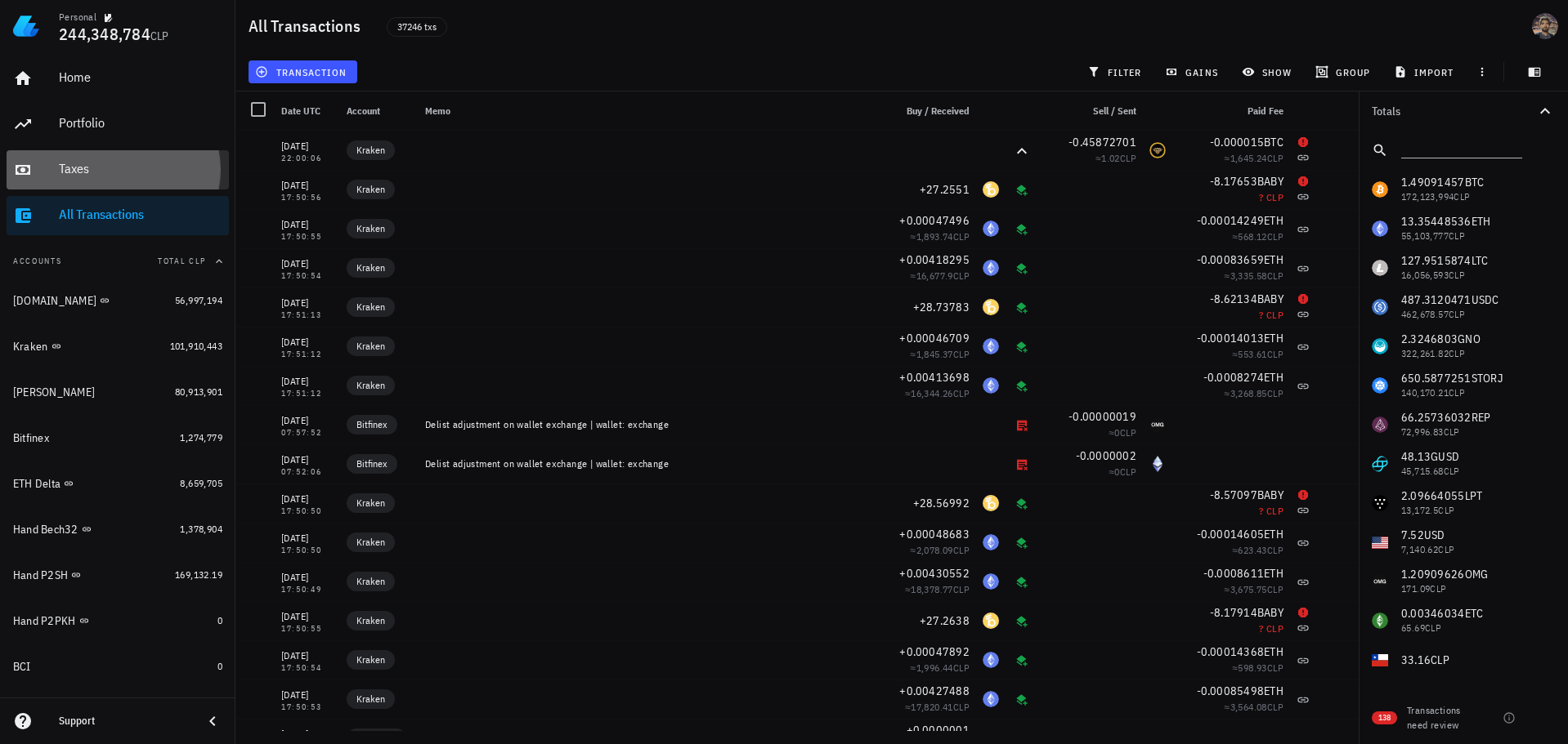
click at [91, 161] on div "Taxes" at bounding box center [140, 169] width 163 height 16
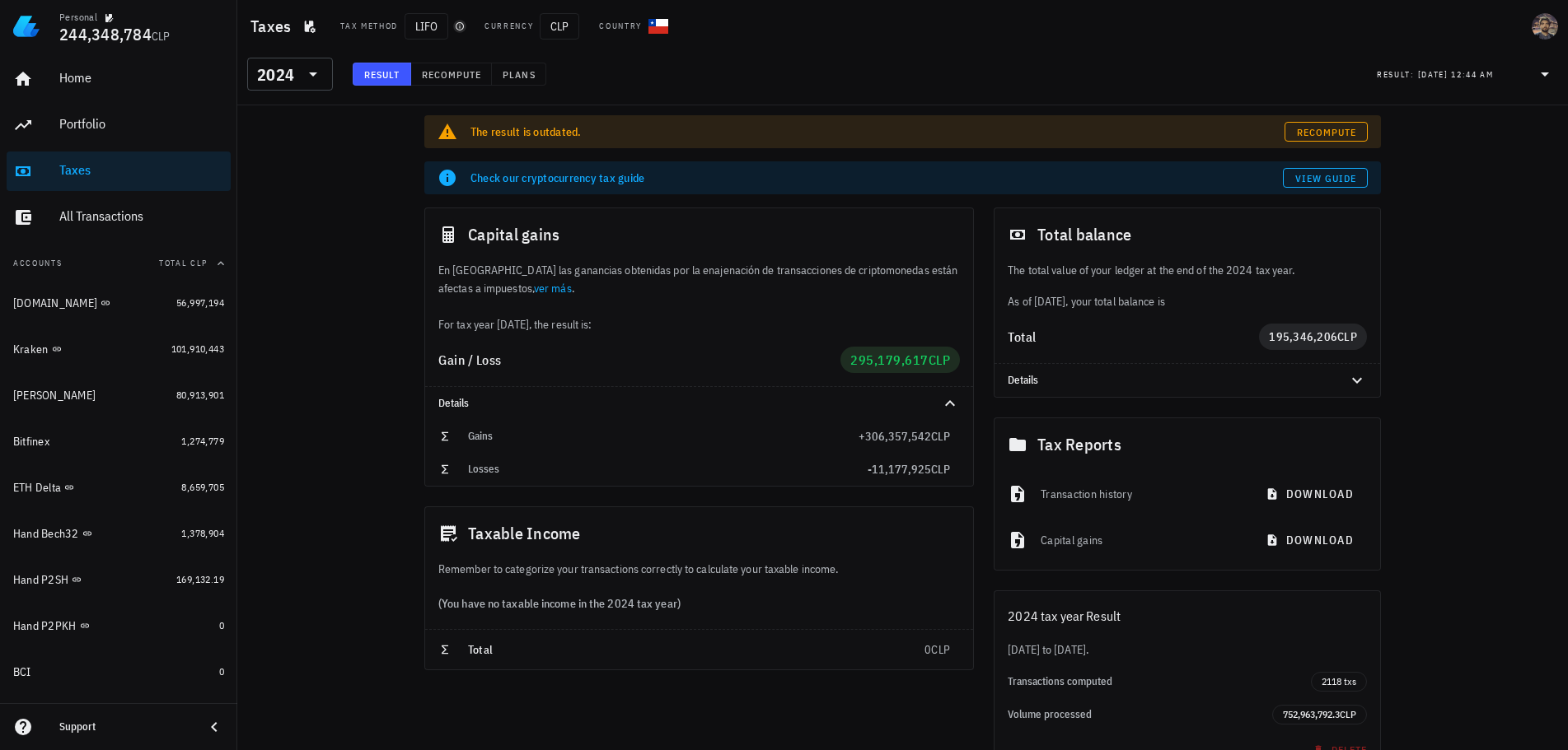
click at [459, 27] on icon "button" at bounding box center [459, 25] width 10 height 10
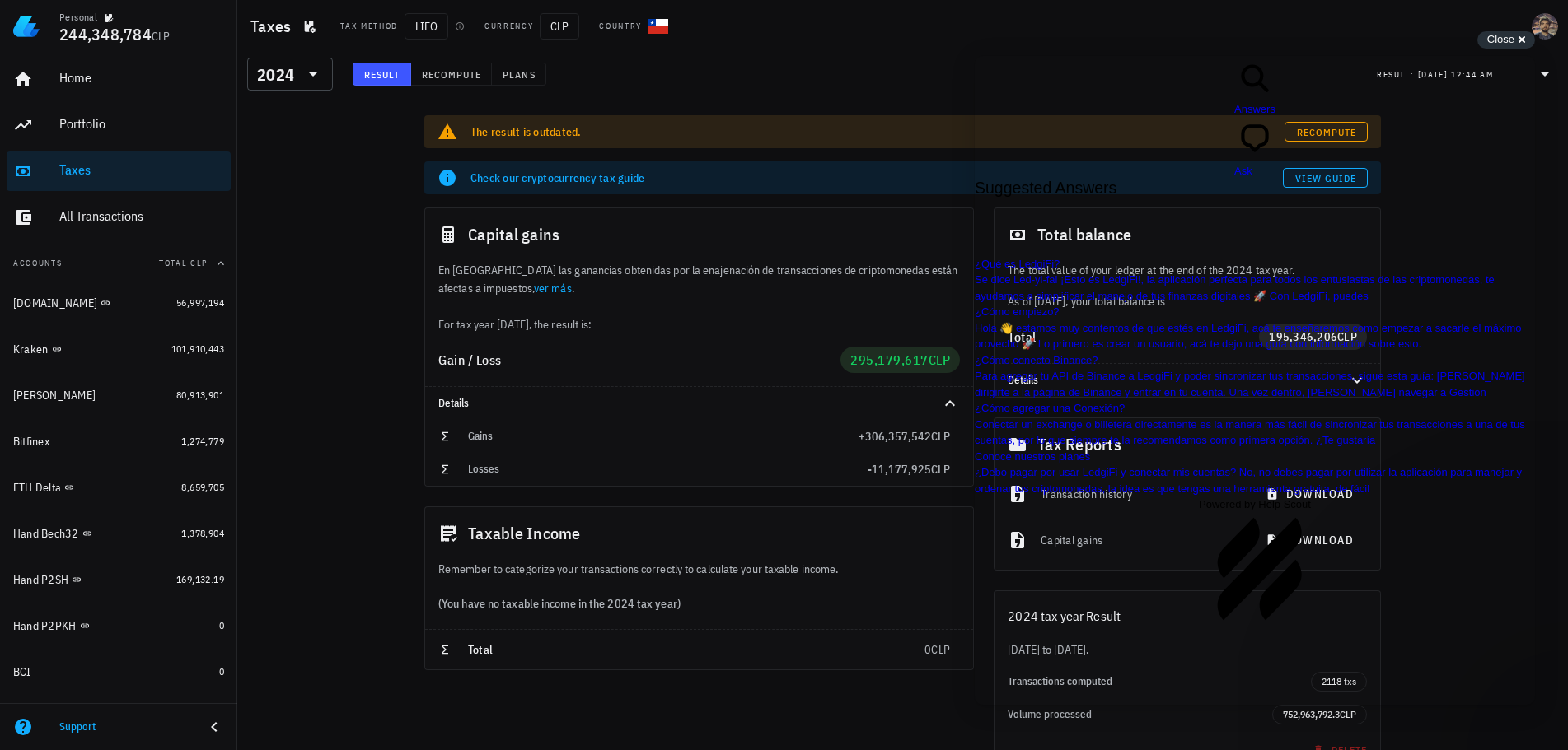
scroll to position [295, 0]
drag, startPoint x: 1209, startPoint y: 215, endPoint x: 1431, endPoint y: 231, distance: 222.6
drag, startPoint x: 1343, startPoint y: 359, endPoint x: 1129, endPoint y: 358, distance: 214.0
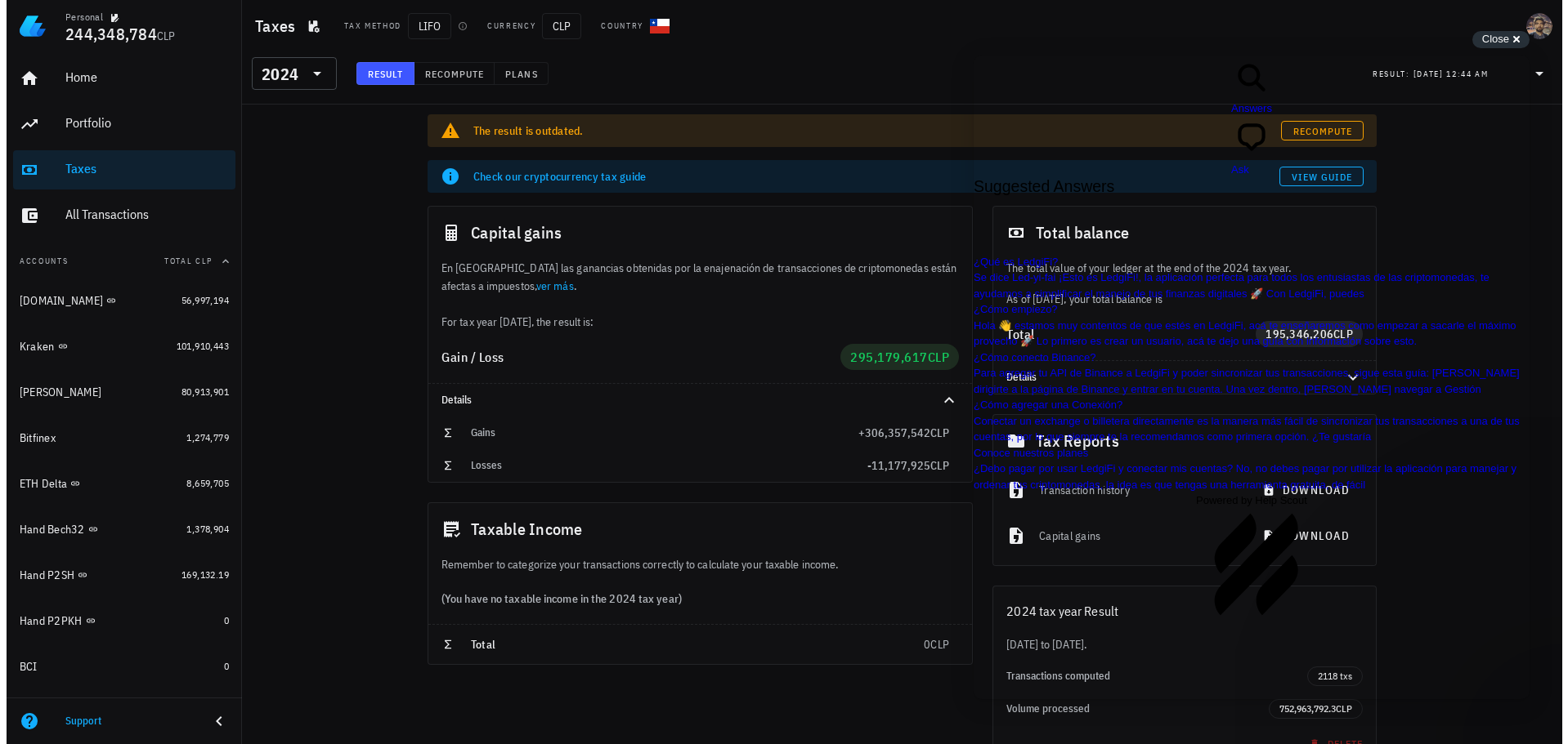
scroll to position [572, 0]
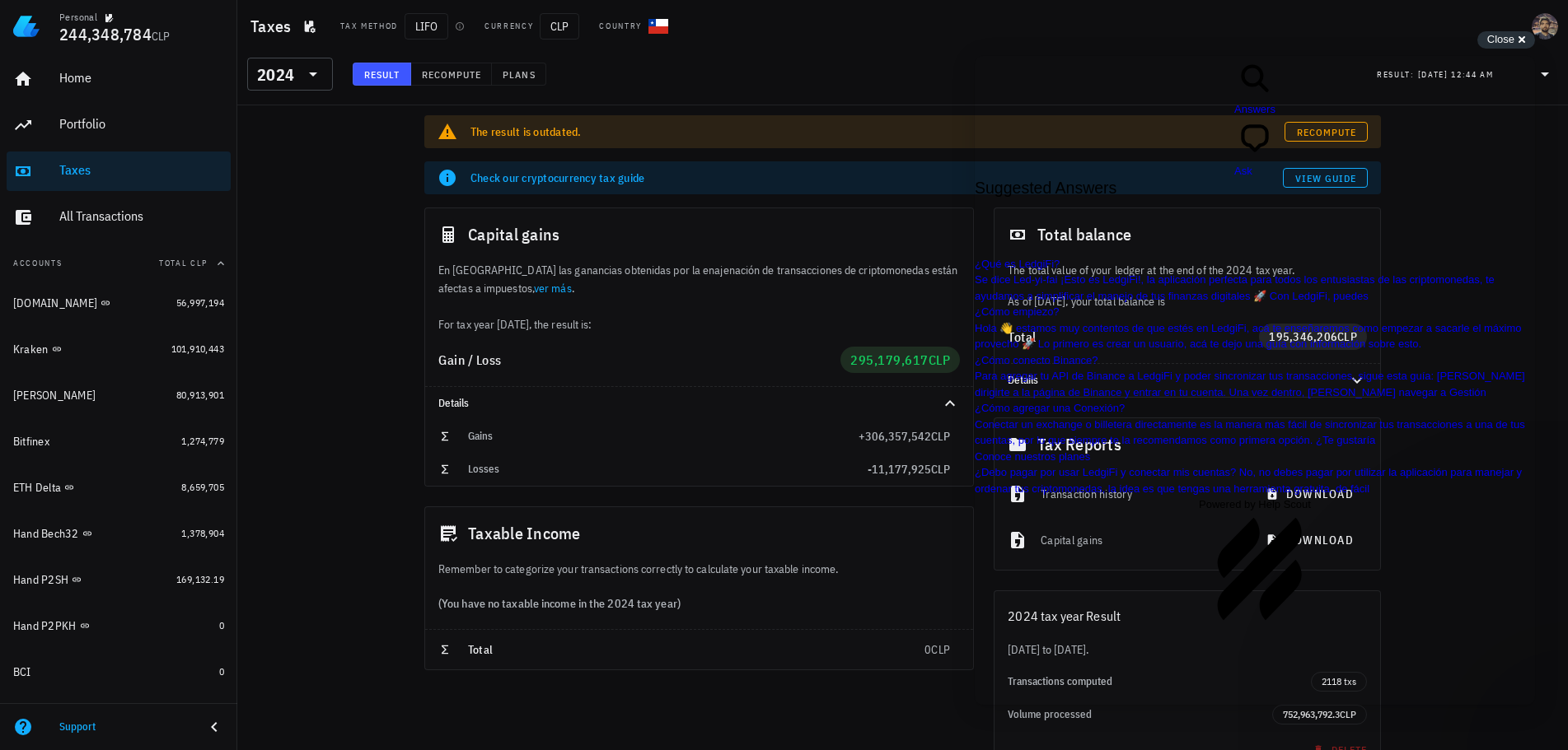
click at [622, 63] on div "​ 2024 Result Recompute Plans Result: [DATE] 12:44 AM" at bounding box center [902, 79] width 1324 height 43
click at [1513, 32] on div "Close cross-small" at bounding box center [1506, 40] width 58 height 18
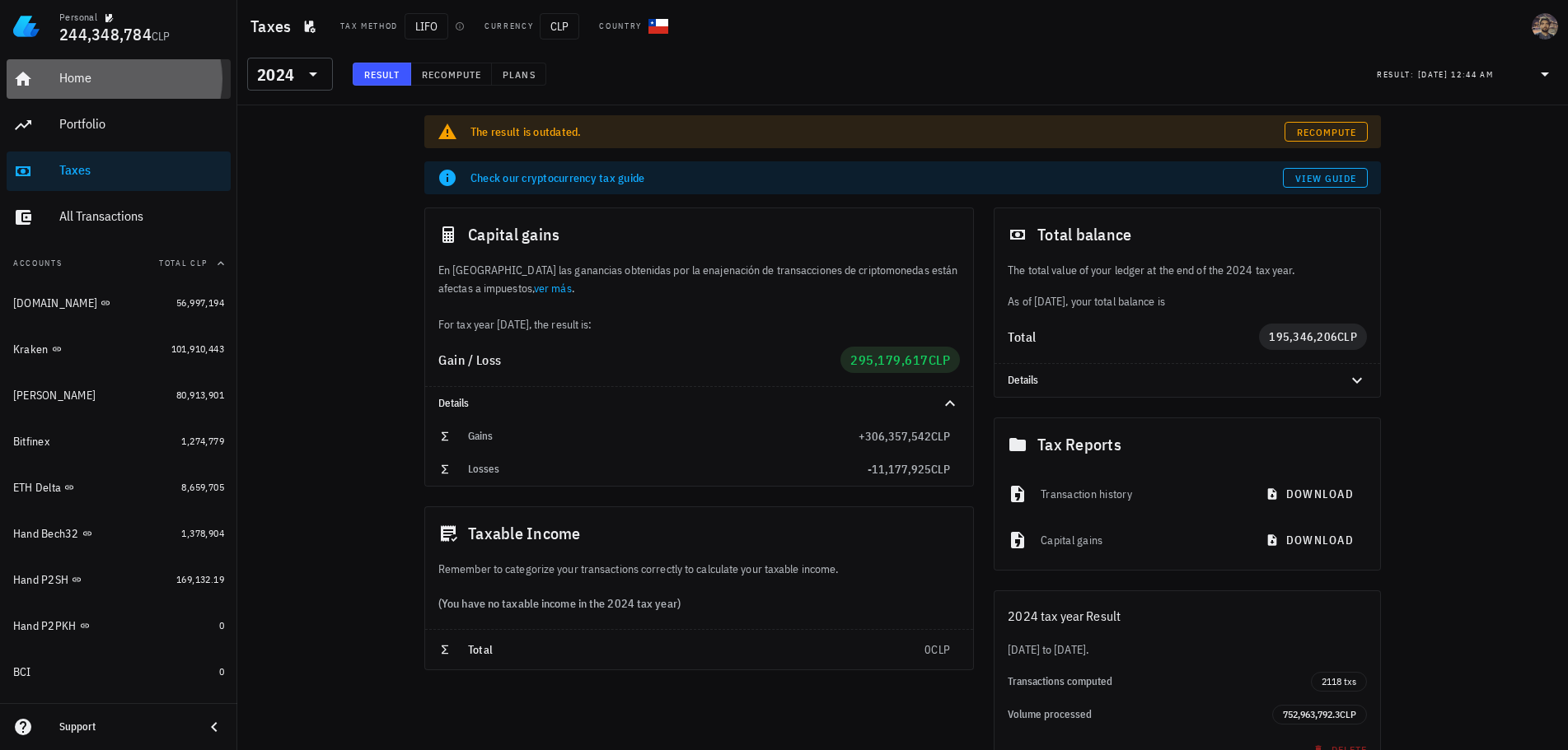
click at [129, 92] on div "Home" at bounding box center [141, 78] width 164 height 37
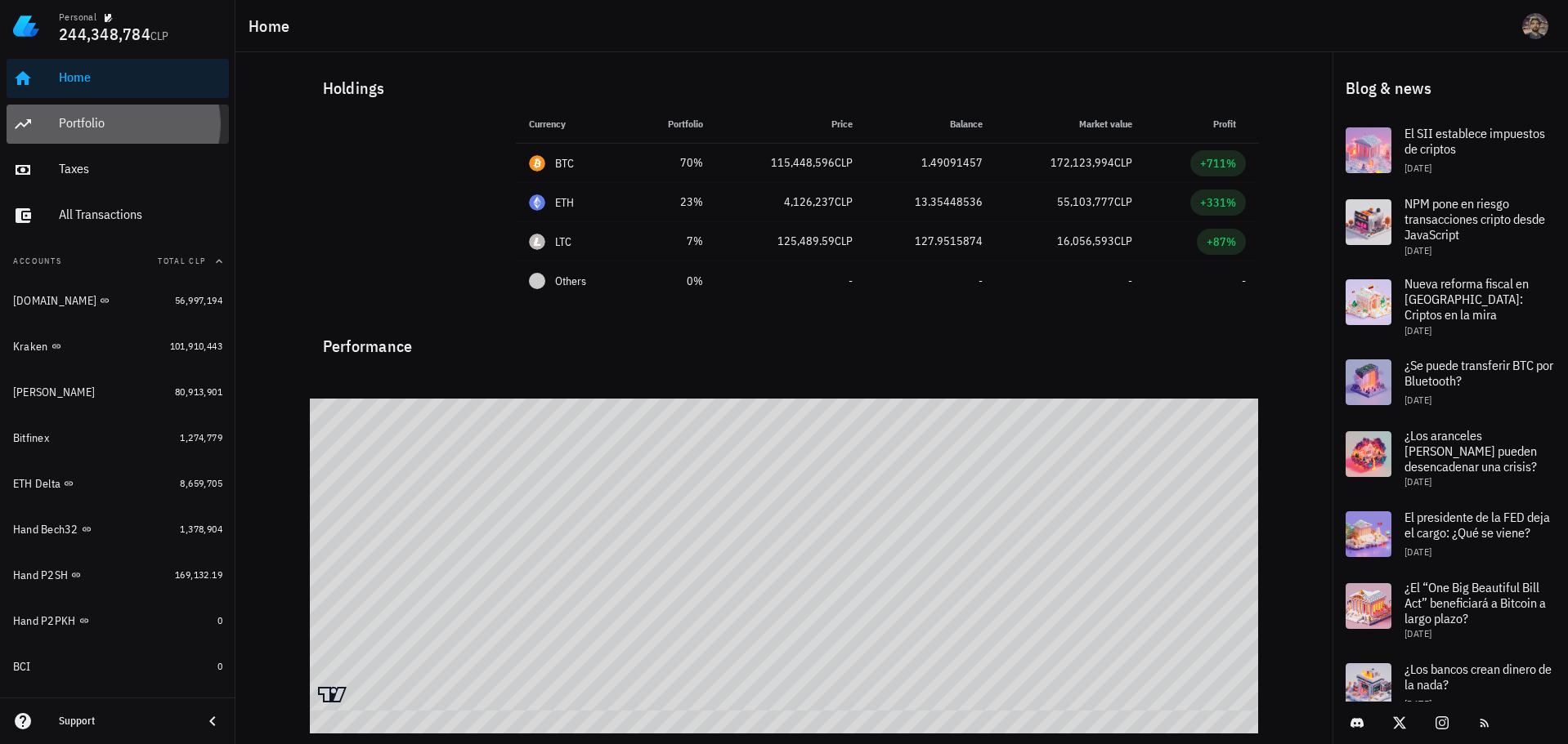
click at [96, 121] on div "Portfolio" at bounding box center [140, 123] width 163 height 16
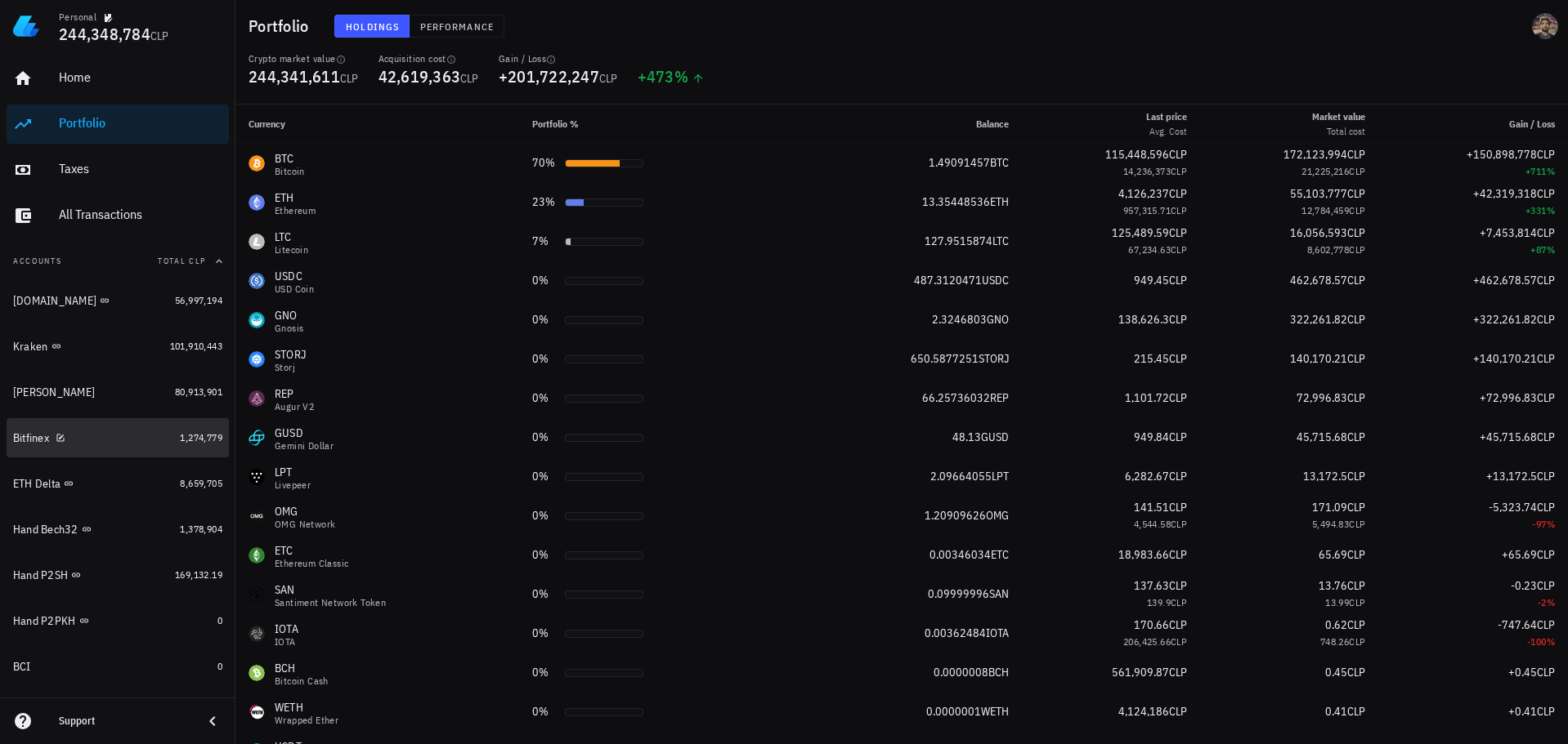
click at [119, 439] on div "Bitfinex" at bounding box center [93, 439] width 161 height 16
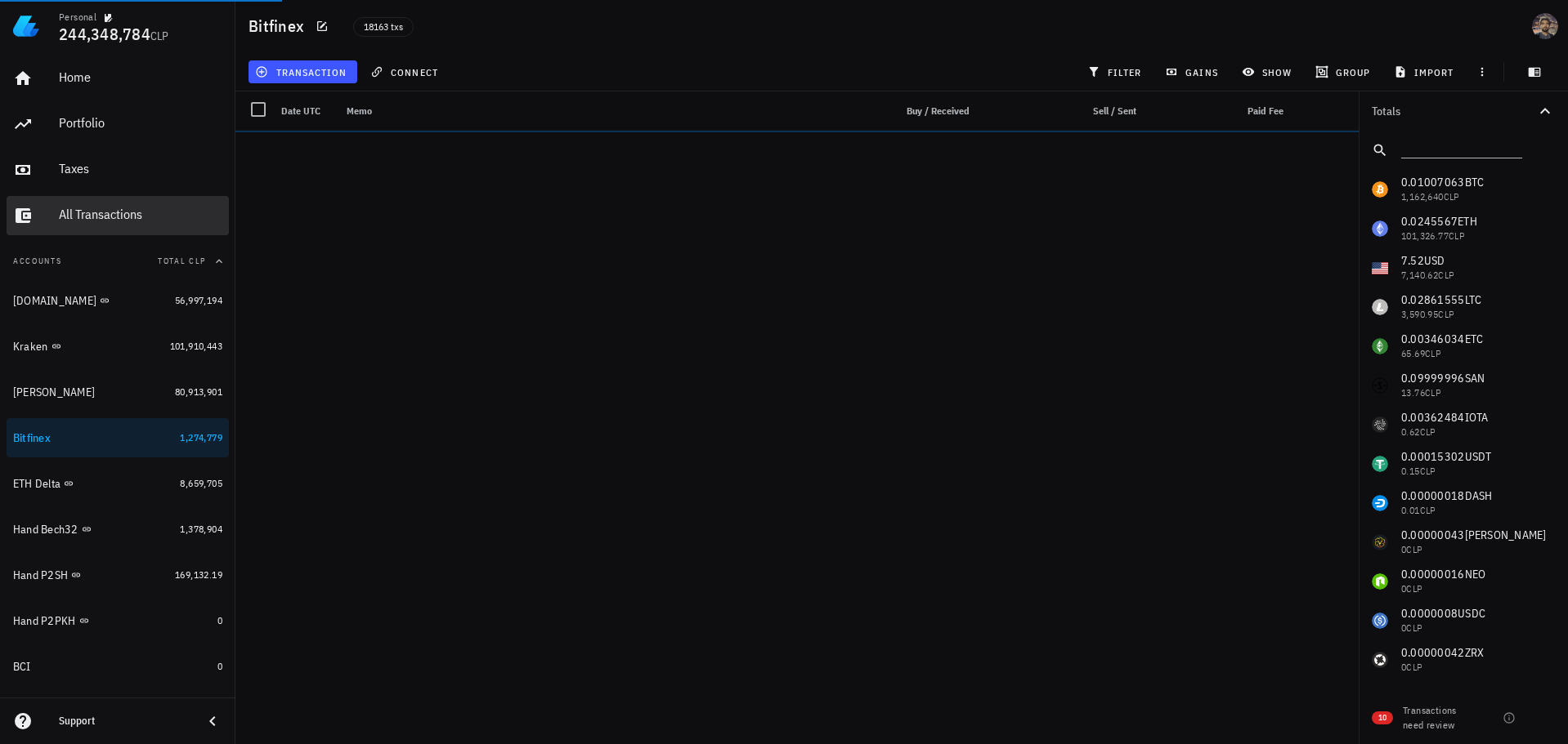
click at [88, 203] on div "All Transactions" at bounding box center [140, 215] width 163 height 37
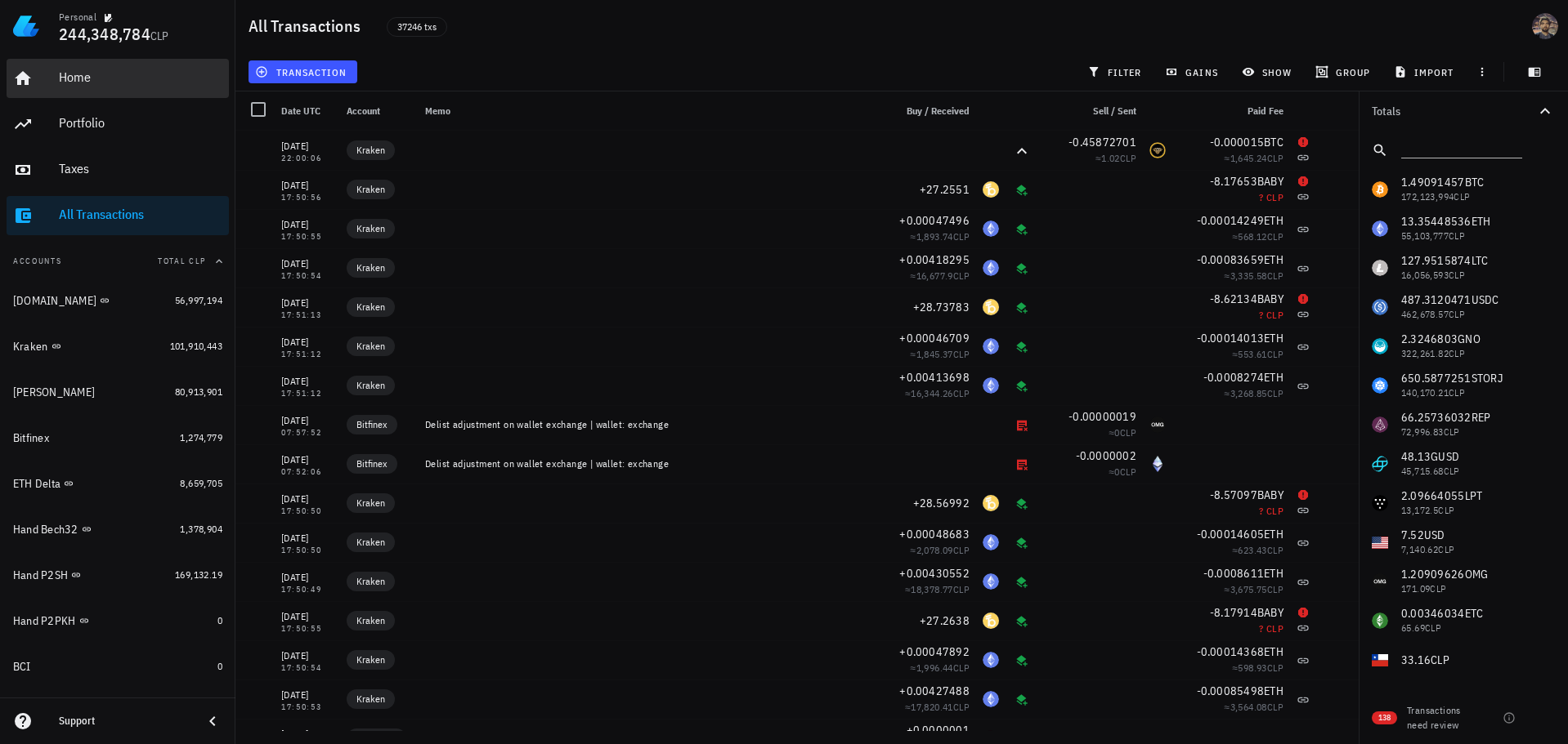
click at [117, 85] on div "Home" at bounding box center [140, 78] width 163 height 37
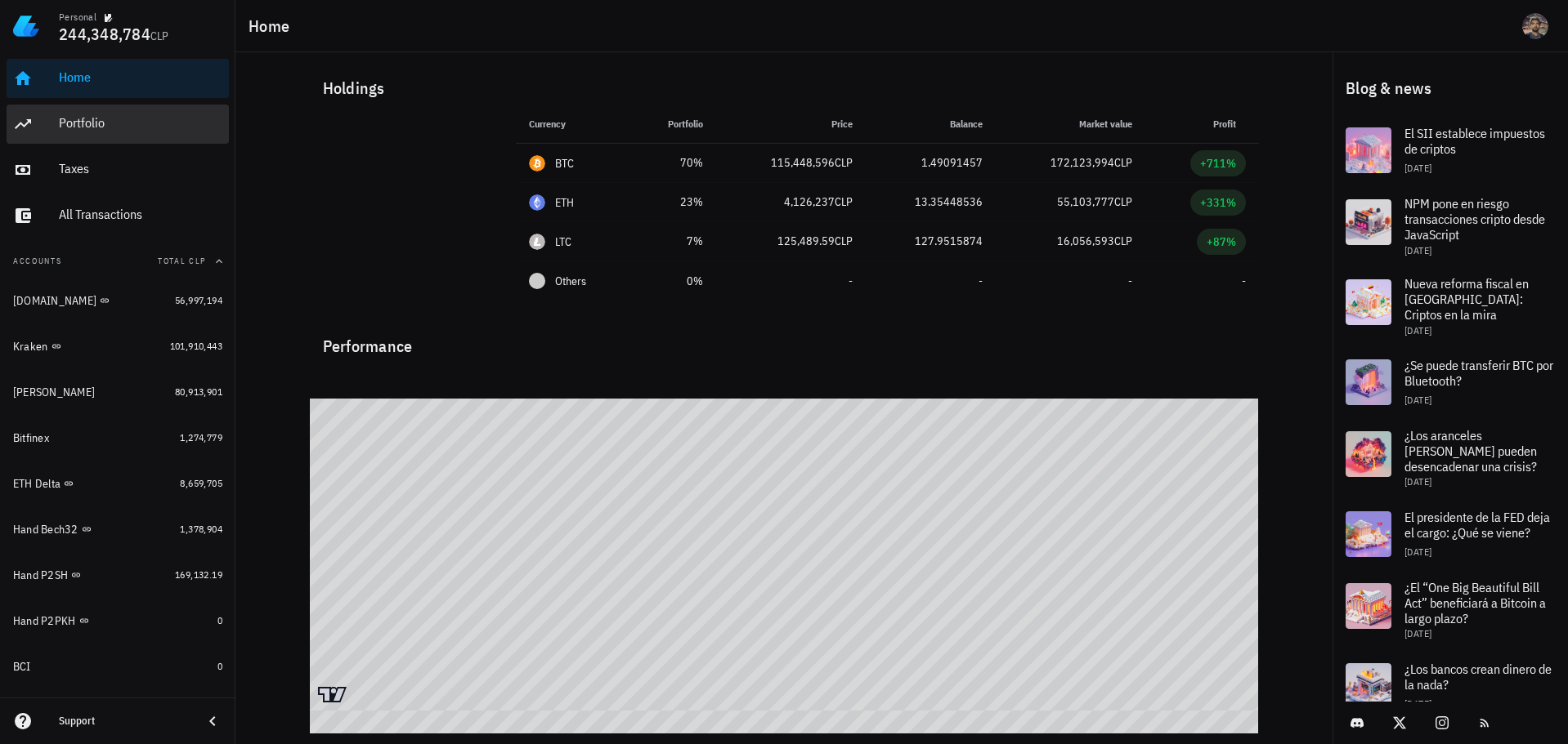
click at [118, 122] on div "Portfolio" at bounding box center [140, 123] width 163 height 16
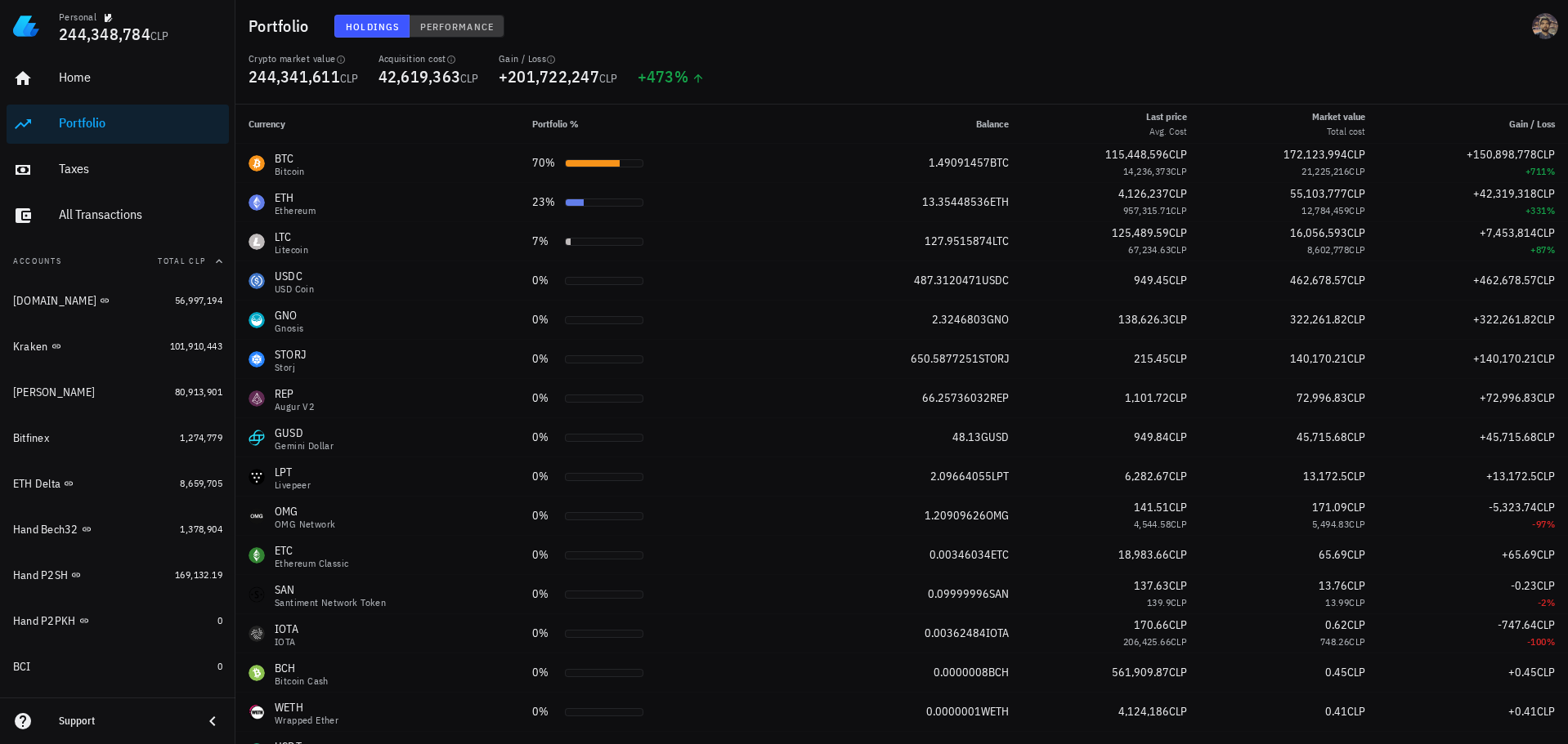
click at [428, 24] on span "Performance" at bounding box center [456, 26] width 74 height 12
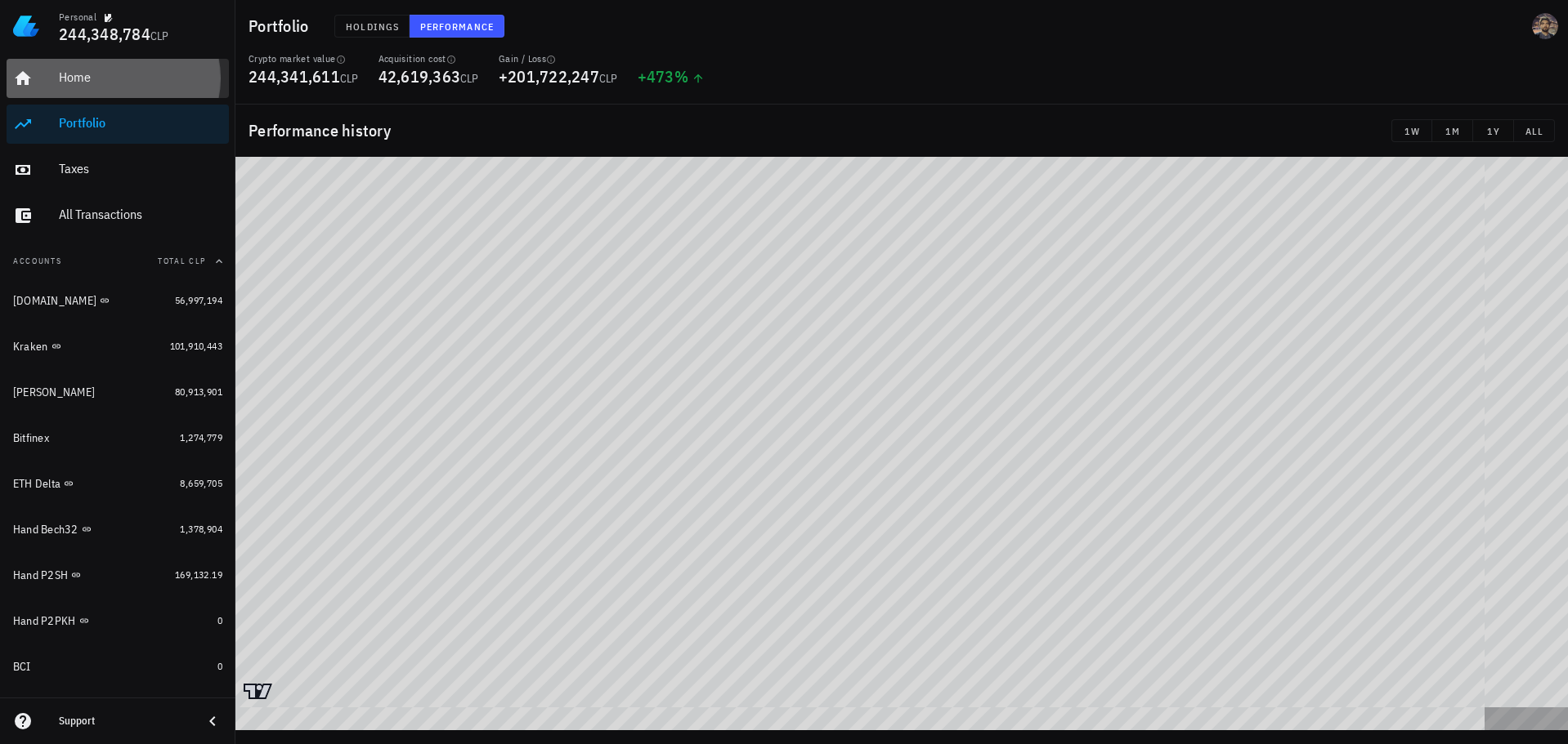
click at [99, 69] on div "Home" at bounding box center [140, 78] width 163 height 37
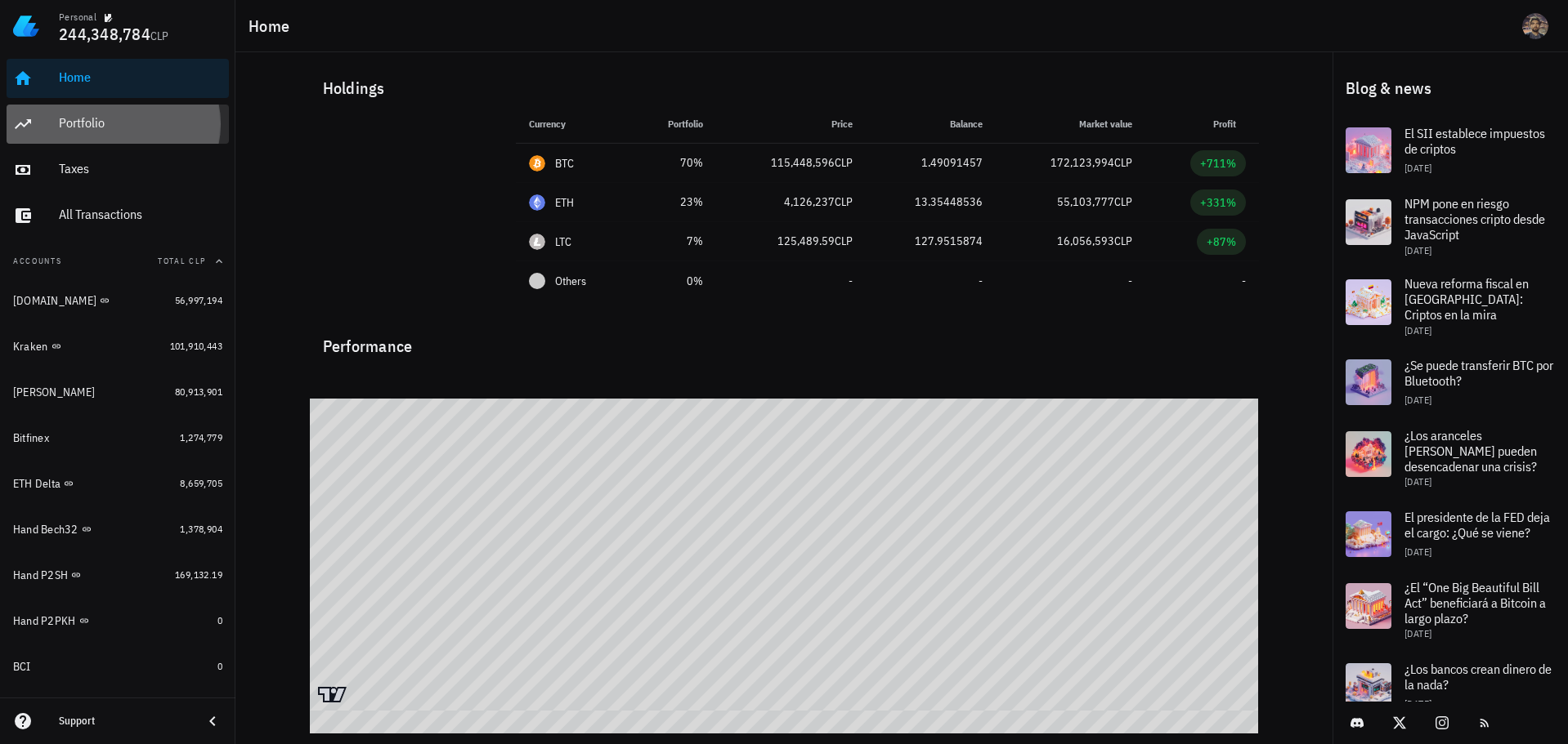
click at [121, 120] on div "Portfolio" at bounding box center [140, 123] width 163 height 16
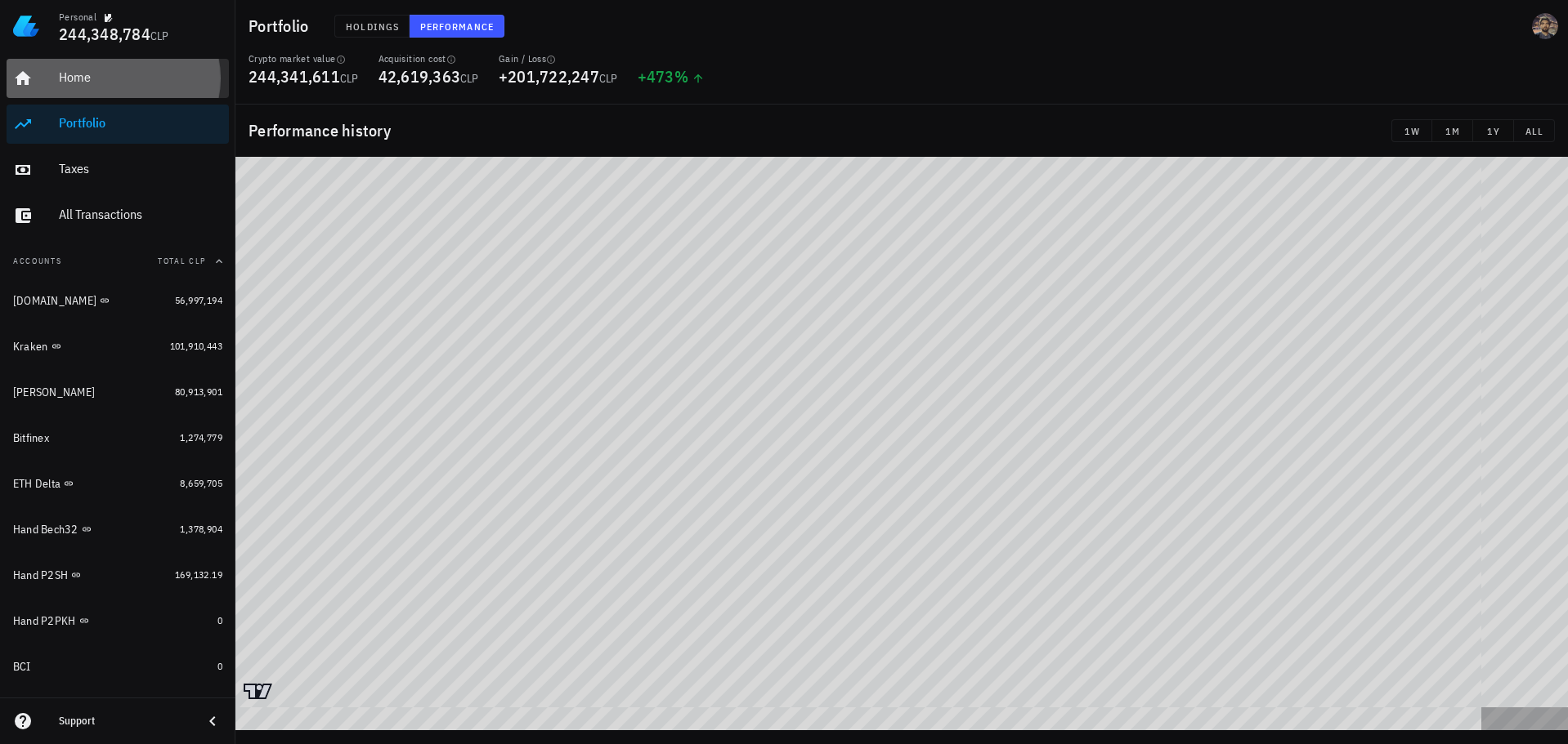
click at [112, 78] on div "Home" at bounding box center [140, 78] width 163 height 16
